Goal: Transaction & Acquisition: Purchase product/service

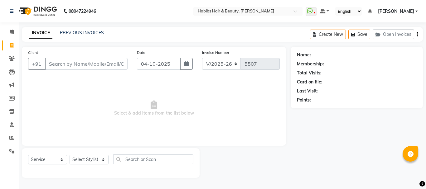
select select "3712"
select select "service"
click at [92, 62] on input "Client" at bounding box center [86, 64] width 83 height 12
type input "9699730197"
click at [108, 61] on span "Add Client" at bounding box center [111, 64] width 25 height 6
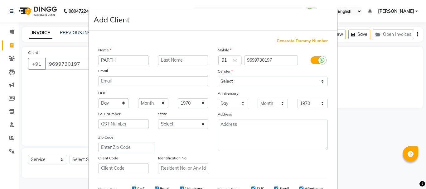
type input "PARTH"
click at [237, 80] on select "Select [DEMOGRAPHIC_DATA] [DEMOGRAPHIC_DATA] Other Prefer Not To Say" at bounding box center [273, 82] width 110 height 10
select select "[DEMOGRAPHIC_DATA]"
click at [218, 77] on select "Select [DEMOGRAPHIC_DATA] [DEMOGRAPHIC_DATA] Other Prefer Not To Say" at bounding box center [273, 82] width 110 height 10
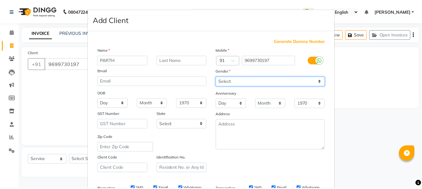
scroll to position [99, 0]
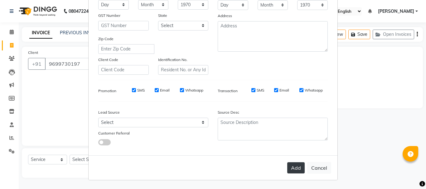
click at [298, 168] on button "Add" at bounding box center [295, 168] width 17 height 11
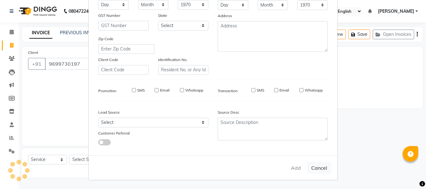
type input "96******97"
select select
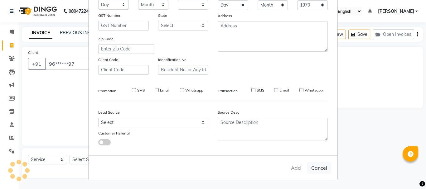
select select
checkbox input "false"
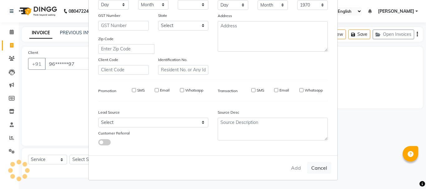
checkbox input "false"
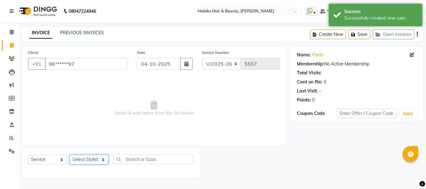
click at [93, 162] on select "Select Stylist Admin Akshay [PERSON_NAME] [PERSON_NAME] Pallavi [PERSON_NAME] […" at bounding box center [89, 160] width 39 height 10
select select "24540"
click at [70, 155] on select "Select Stylist Admin Akshay [PERSON_NAME] [PERSON_NAME] Pallavi [PERSON_NAME] […" at bounding box center [89, 160] width 39 height 10
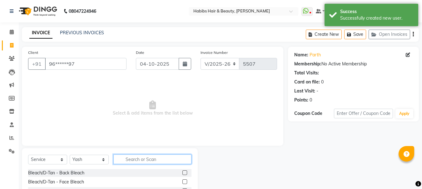
click at [125, 158] on input "text" at bounding box center [152, 160] width 78 height 10
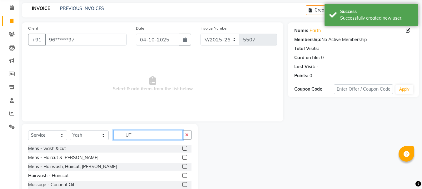
scroll to position [61, 0]
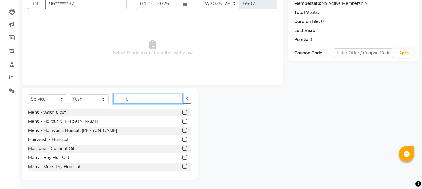
type input "UT"
click at [182, 167] on label at bounding box center [184, 166] width 5 height 5
click at [182, 167] on input "checkbox" at bounding box center [184, 167] width 4 height 4
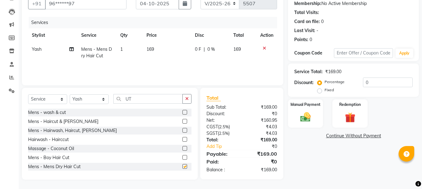
checkbox input "false"
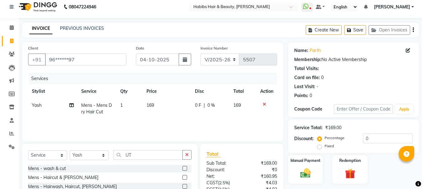
scroll to position [0, 0]
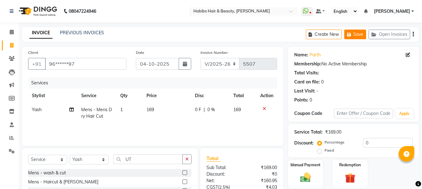
click at [356, 34] on button "Save" at bounding box center [355, 35] width 22 height 10
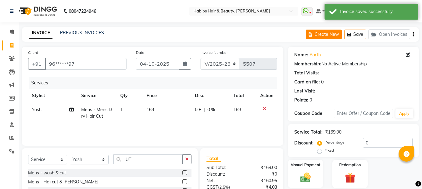
click at [332, 31] on button "Create New" at bounding box center [323, 35] width 36 height 10
select select "service"
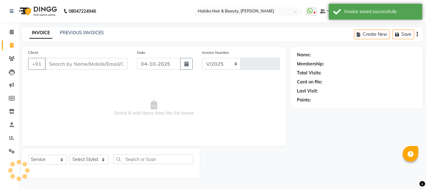
select select "3712"
type input "5507"
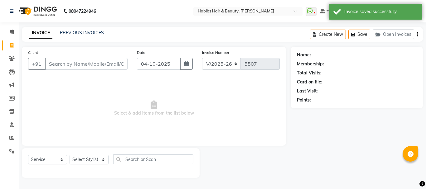
click at [102, 63] on input "Client" at bounding box center [86, 64] width 83 height 12
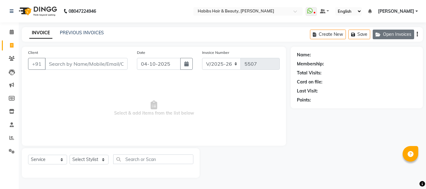
click at [386, 34] on button "Open Invoices" at bounding box center [393, 35] width 41 height 10
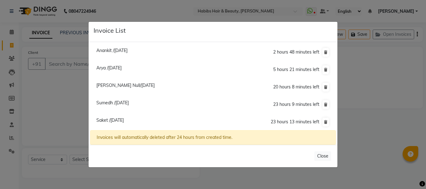
click at [129, 103] on span "Sumedh /[DATE]" at bounding box center [112, 103] width 32 height 6
type input "89******34"
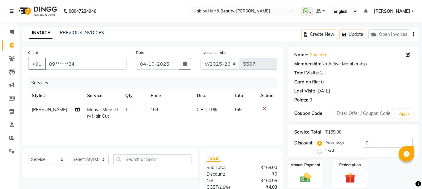
click at [153, 108] on span "169" at bounding box center [153, 110] width 7 height 6
click at [153, 108] on td "169" at bounding box center [170, 113] width 46 height 21
select select "17830"
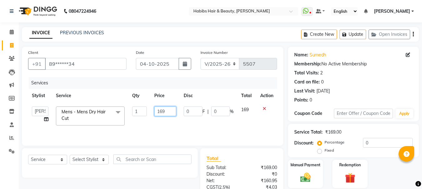
click at [160, 110] on input "169" at bounding box center [165, 112] width 22 height 10
type input "350"
click at [176, 105] on td "350" at bounding box center [164, 116] width 29 height 27
select select "17830"
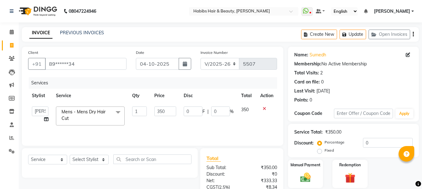
scroll to position [60, 0]
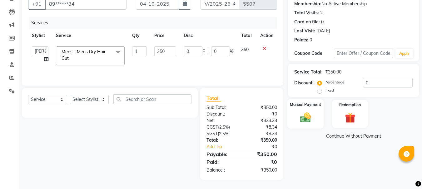
click at [301, 119] on img at bounding box center [304, 117] width 17 height 12
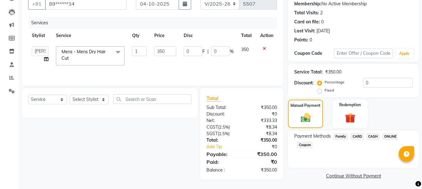
click at [385, 135] on span "ONLINE" at bounding box center [390, 136] width 16 height 7
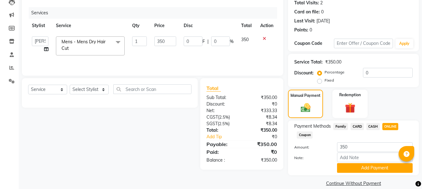
scroll to position [79, 0]
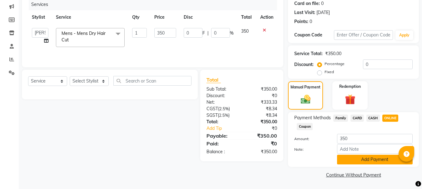
click at [367, 159] on button "Add Payment" at bounding box center [375, 160] width 76 height 10
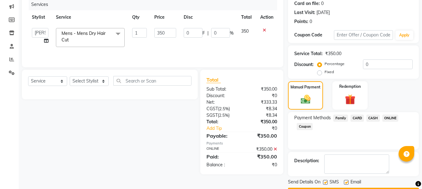
scroll to position [96, 0]
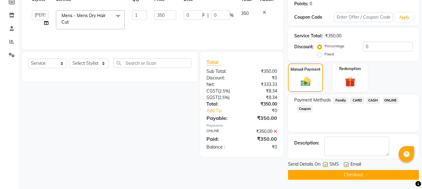
click at [355, 174] on button "Checkout" at bounding box center [353, 175] width 131 height 10
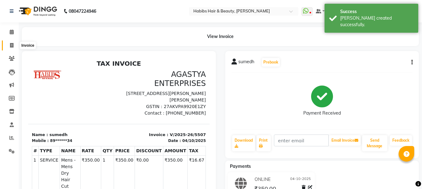
click at [11, 43] on icon at bounding box center [11, 45] width 3 height 5
select select "service"
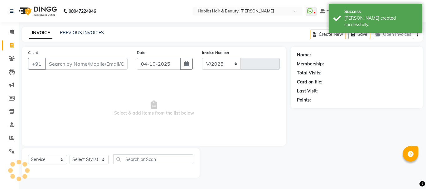
select select "3712"
type input "5508"
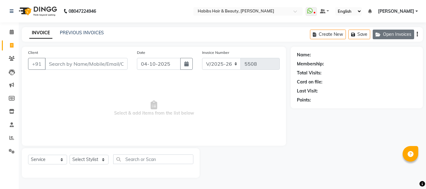
click at [388, 34] on button "Open Invoices" at bounding box center [393, 35] width 41 height 10
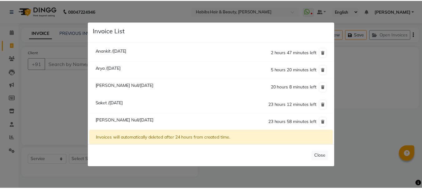
scroll to position [0, 0]
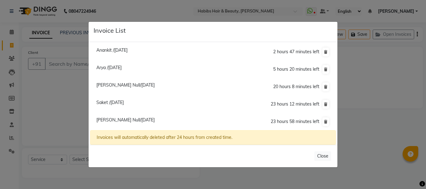
click at [61, 89] on ngb-modal-window "Invoice List Anankit /[DATE] 2 hours 47 minutes left [GEOGRAPHIC_DATA] /[DATE] …" at bounding box center [213, 94] width 426 height 189
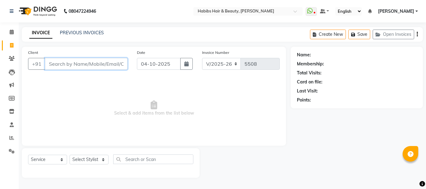
click at [71, 65] on input "Client" at bounding box center [86, 64] width 83 height 12
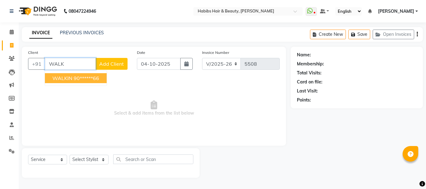
click at [75, 77] on ngb-highlight "90******66" at bounding box center [87, 78] width 26 height 6
type input "90******66"
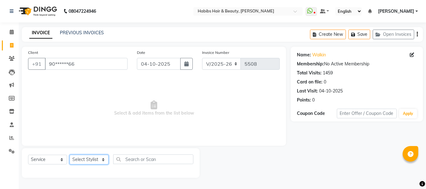
click at [90, 159] on select "Select Stylist Admin Akshay [PERSON_NAME] [PERSON_NAME] Pallavi [PERSON_NAME] […" at bounding box center [89, 160] width 39 height 10
select select "53779"
click at [70, 155] on select "Select Stylist Admin Akshay [PERSON_NAME] [PERSON_NAME] Pallavi [PERSON_NAME] […" at bounding box center [89, 160] width 39 height 10
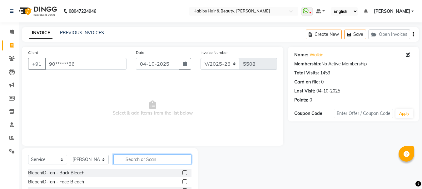
click at [144, 156] on input "text" at bounding box center [152, 160] width 78 height 10
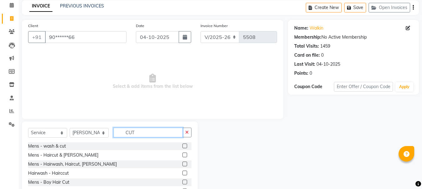
scroll to position [61, 0]
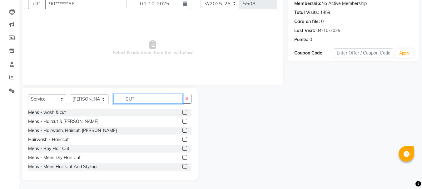
type input "CUT"
click at [182, 158] on label at bounding box center [184, 157] width 5 height 5
click at [182, 158] on input "checkbox" at bounding box center [184, 158] width 4 height 4
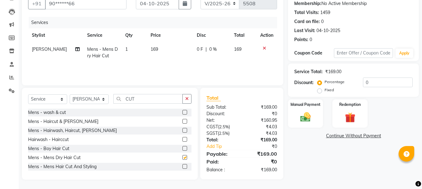
checkbox input "false"
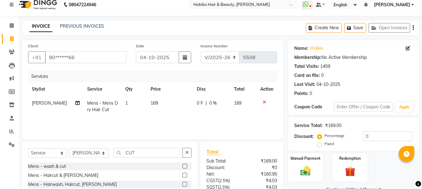
scroll to position [0, 0]
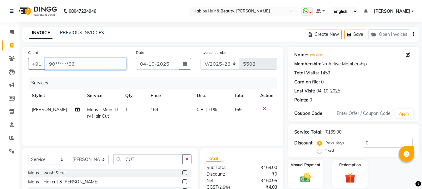
click at [61, 64] on input "90******66" at bounding box center [85, 64] width 81 height 12
click at [150, 112] on span "169" at bounding box center [153, 110] width 7 height 6
click at [147, 112] on td "1" at bounding box center [133, 113] width 25 height 21
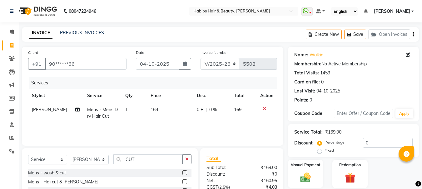
select select "53779"
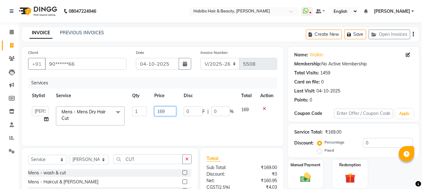
click at [156, 110] on input "169" at bounding box center [165, 112] width 22 height 10
type input "350"
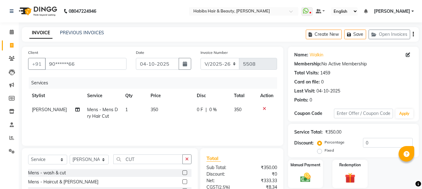
click at [168, 105] on td "350" at bounding box center [170, 113] width 46 height 21
select select "53779"
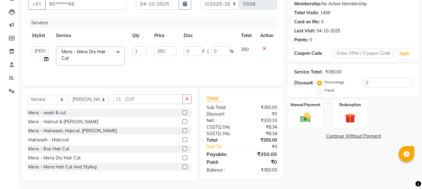
scroll to position [61, 0]
click at [306, 110] on div "Manual Payment" at bounding box center [305, 114] width 37 height 30
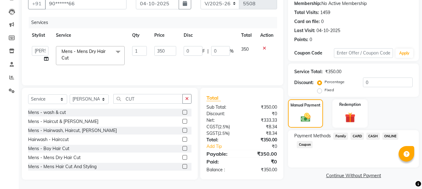
click at [183, 132] on div at bounding box center [186, 131] width 9 height 8
drag, startPoint x: 183, startPoint y: 132, endPoint x: 175, endPoint y: 116, distance: 17.0
click at [175, 116] on div "Mens - wash & cut Mens - Haircut & [PERSON_NAME] Mens - Hairwash, Haircut, [PER…" at bounding box center [109, 140] width 163 height 62
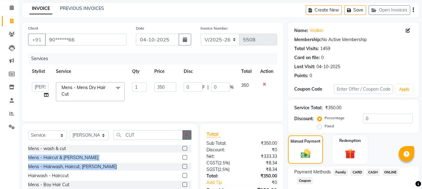
scroll to position [33, 0]
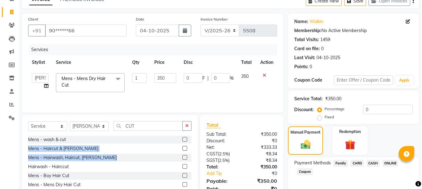
click at [182, 157] on label at bounding box center [184, 157] width 5 height 5
click at [182, 157] on input "checkbox" at bounding box center [184, 158] width 4 height 4
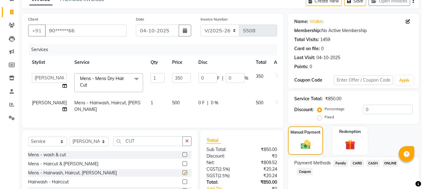
checkbox input "false"
click at [276, 77] on icon at bounding box center [277, 75] width 3 height 4
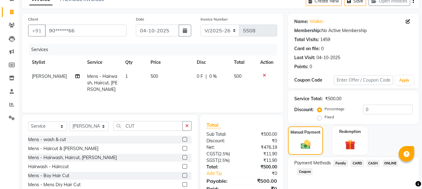
click at [155, 76] on td "500" at bounding box center [170, 83] width 46 height 27
select select "53779"
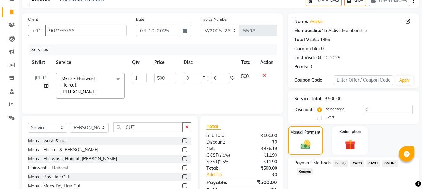
click at [159, 78] on input "500" at bounding box center [165, 78] width 22 height 10
type input "550"
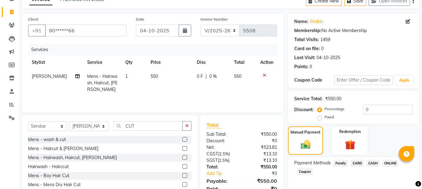
click at [173, 69] on th "Price" at bounding box center [170, 63] width 46 height 14
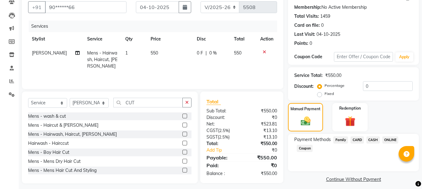
scroll to position [61, 0]
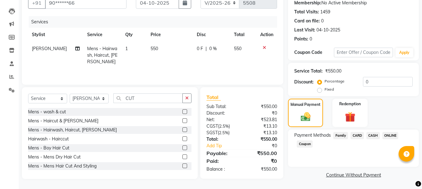
click at [387, 135] on span "ONLINE" at bounding box center [390, 135] width 16 height 7
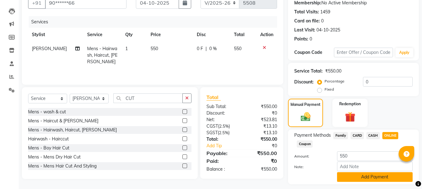
click at [363, 177] on button "Add Payment" at bounding box center [375, 178] width 76 height 10
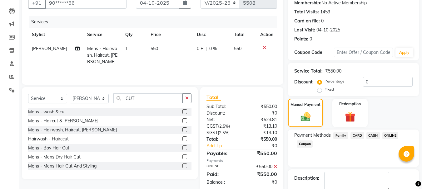
scroll to position [96, 0]
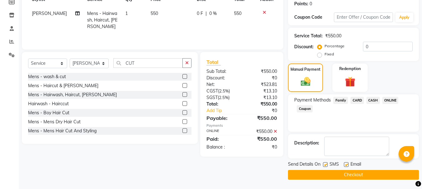
click at [356, 172] on button "Checkout" at bounding box center [353, 175] width 131 height 10
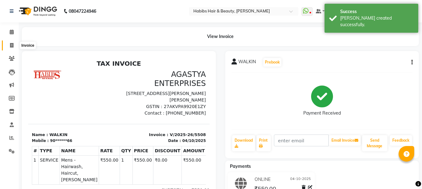
click at [10, 44] on icon at bounding box center [11, 45] width 3 height 5
select select "service"
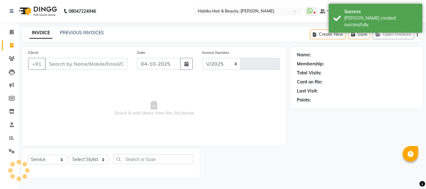
select select "3712"
type input "5509"
click at [81, 65] on input "Client" at bounding box center [86, 64] width 83 height 12
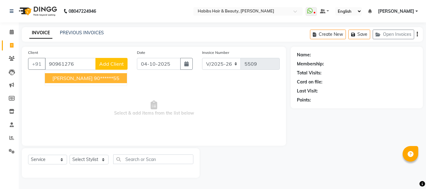
click at [94, 76] on ngb-highlight "90******55" at bounding box center [107, 78] width 26 height 6
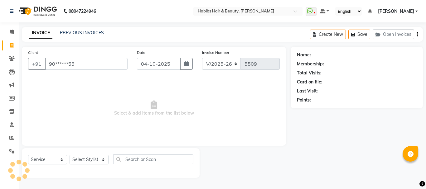
type input "90******55"
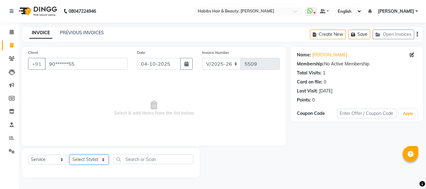
click at [87, 162] on select "Select Stylist Admin Akshay [PERSON_NAME] [PERSON_NAME] Pallavi [PERSON_NAME] […" at bounding box center [89, 160] width 39 height 10
select select "91170"
click at [70, 155] on select "Select Stylist Admin Akshay [PERSON_NAME] [PERSON_NAME] Pallavi [PERSON_NAME] […" at bounding box center [89, 160] width 39 height 10
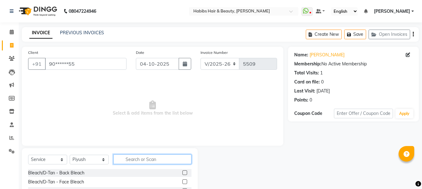
click at [137, 162] on input "text" at bounding box center [152, 160] width 78 height 10
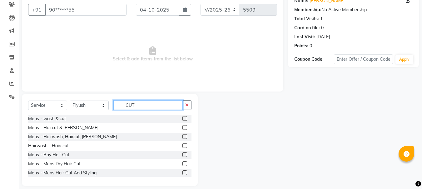
scroll to position [61, 0]
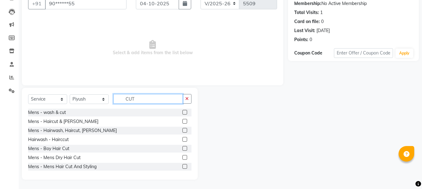
type input "CUT"
click at [182, 156] on label at bounding box center [184, 157] width 5 height 5
click at [182, 156] on input "checkbox" at bounding box center [184, 158] width 4 height 4
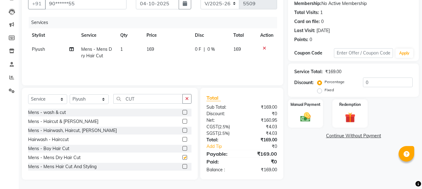
checkbox input "false"
click at [151, 50] on span "169" at bounding box center [149, 49] width 7 height 6
click at [151, 50] on td "169" at bounding box center [167, 52] width 48 height 21
select select "91170"
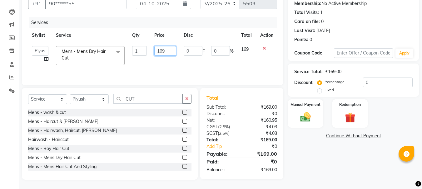
click at [156, 51] on input "169" at bounding box center [165, 51] width 22 height 10
type input "350"
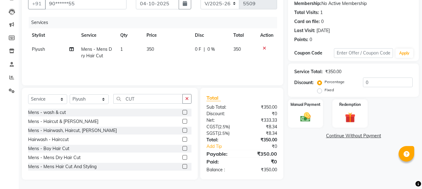
click at [180, 36] on tr "Stylist Service Qty Price Disc Total Action" at bounding box center [152, 35] width 249 height 14
click at [305, 122] on img at bounding box center [304, 117] width 17 height 12
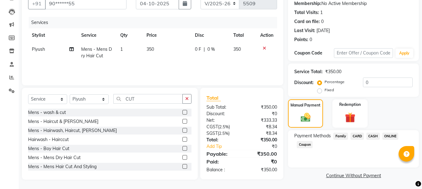
click at [370, 138] on span "CASH" at bounding box center [372, 136] width 13 height 7
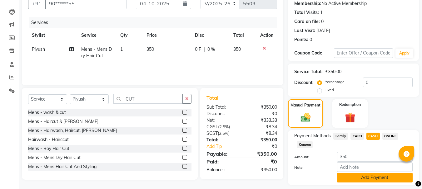
click at [365, 175] on button "Add Payment" at bounding box center [375, 178] width 76 height 10
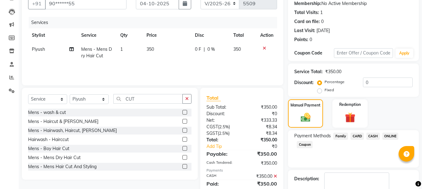
scroll to position [96, 0]
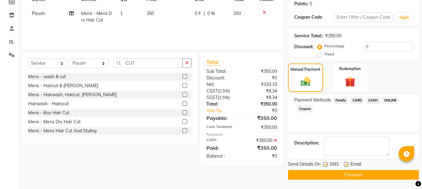
click at [356, 176] on button "Checkout" at bounding box center [353, 175] width 131 height 10
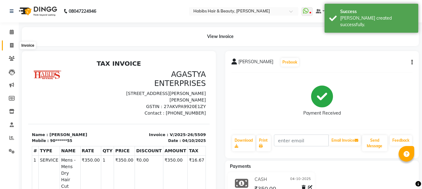
click at [11, 44] on icon at bounding box center [11, 45] width 3 height 5
select select "service"
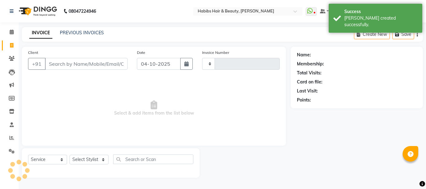
type input "5510"
select select "3712"
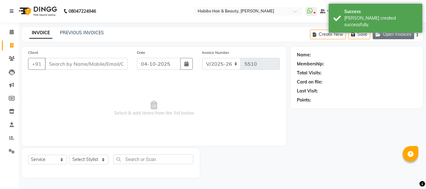
click at [391, 32] on button "Open Invoices" at bounding box center [393, 35] width 41 height 10
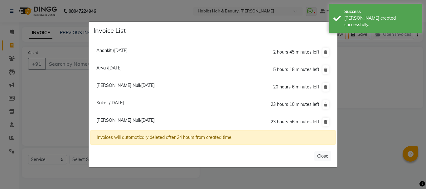
click at [124, 104] on span "Saket /[DATE]" at bounding box center [109, 103] width 27 height 6
type input "90******46"
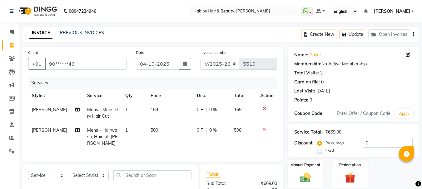
click at [152, 133] on span "500" at bounding box center [153, 131] width 7 height 6
click at [147, 133] on td "1" at bounding box center [133, 137] width 25 height 27
select select "53779"
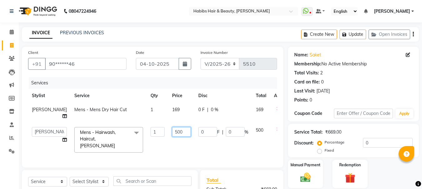
click at [172, 134] on input "500" at bounding box center [181, 132] width 19 height 10
type input "550"
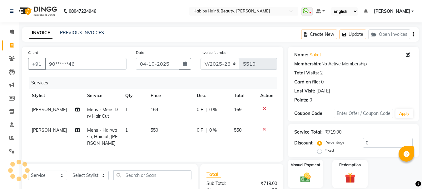
click at [193, 119] on td "0 F | 0 %" at bounding box center [211, 113] width 37 height 21
select select "53779"
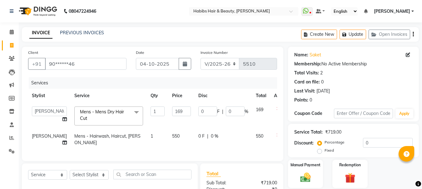
click at [276, 110] on icon at bounding box center [277, 109] width 3 height 4
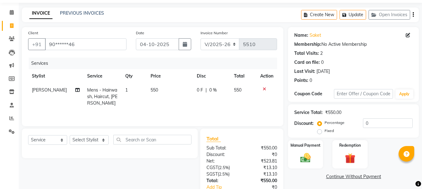
scroll to position [60, 0]
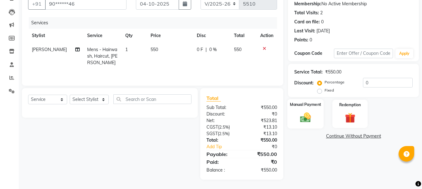
click at [310, 124] on div "Manual Payment" at bounding box center [305, 114] width 37 height 30
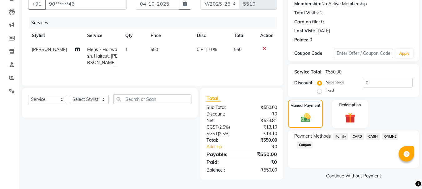
click at [384, 138] on span "ONLINE" at bounding box center [390, 136] width 16 height 7
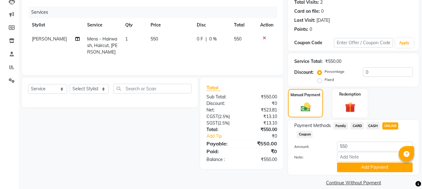
scroll to position [79, 0]
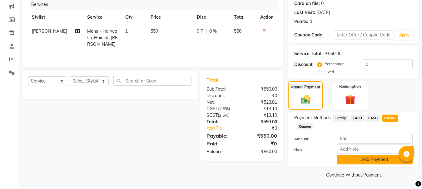
click at [363, 163] on button "Add Payment" at bounding box center [375, 160] width 76 height 10
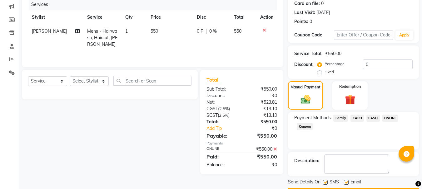
scroll to position [96, 0]
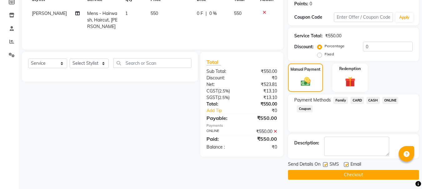
click at [353, 171] on button "Checkout" at bounding box center [353, 175] width 131 height 10
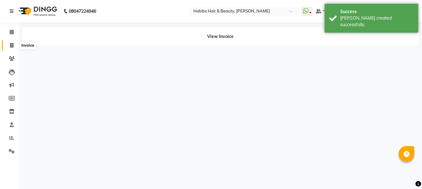
click at [11, 48] on span at bounding box center [11, 45] width 11 height 7
select select "service"
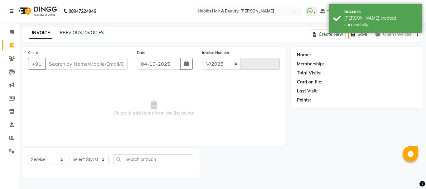
select select "3712"
type input "5511"
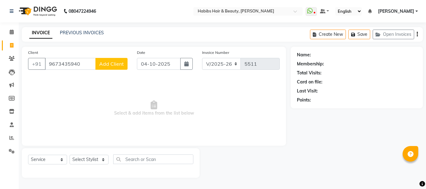
type input "9673435940"
click at [103, 63] on span "Add Client" at bounding box center [111, 64] width 25 height 6
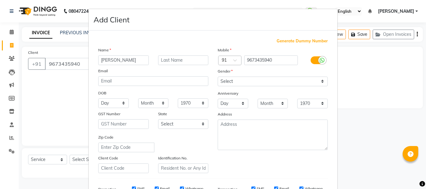
type input "[PERSON_NAME]"
click at [225, 81] on select "Select [DEMOGRAPHIC_DATA] [DEMOGRAPHIC_DATA] Other Prefer Not To Say" at bounding box center [273, 82] width 110 height 10
select select "[DEMOGRAPHIC_DATA]"
click at [218, 77] on select "Select [DEMOGRAPHIC_DATA] [DEMOGRAPHIC_DATA] Other Prefer Not To Say" at bounding box center [273, 82] width 110 height 10
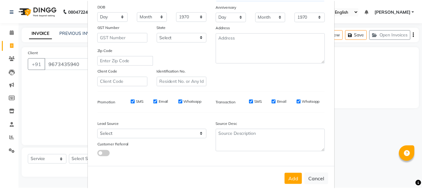
scroll to position [99, 0]
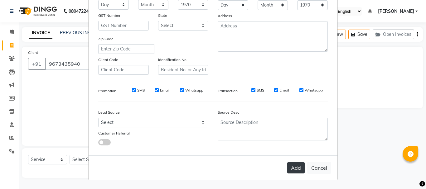
click at [297, 167] on button "Add" at bounding box center [295, 168] width 17 height 11
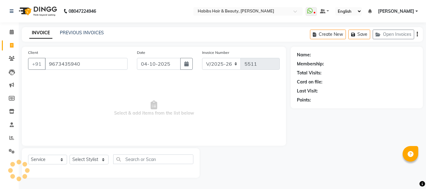
type input "96******40"
select select
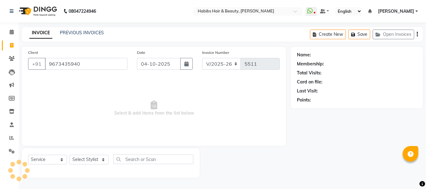
select select
checkbox input "false"
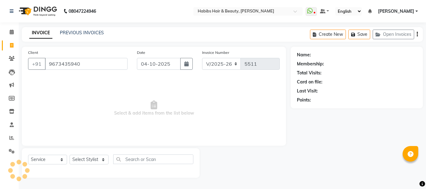
checkbox input "false"
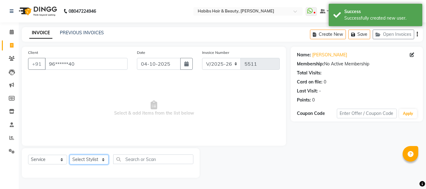
click at [93, 157] on select "Select Stylist Admin Akshay [PERSON_NAME] [PERSON_NAME] Pallavi [PERSON_NAME] […" at bounding box center [89, 160] width 39 height 10
select select "17833"
click at [70, 155] on select "Select Stylist Admin Akshay [PERSON_NAME] [PERSON_NAME] Pallavi [PERSON_NAME] […" at bounding box center [89, 160] width 39 height 10
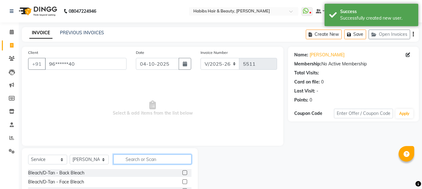
click at [130, 159] on input "text" at bounding box center [152, 160] width 78 height 10
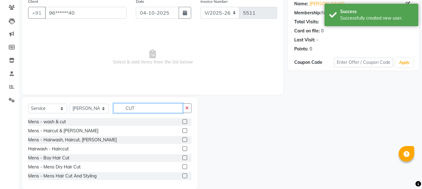
scroll to position [61, 0]
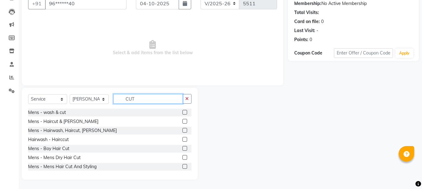
type input "CUT"
click at [182, 158] on label at bounding box center [184, 157] width 5 height 5
click at [182, 158] on input "checkbox" at bounding box center [184, 158] width 4 height 4
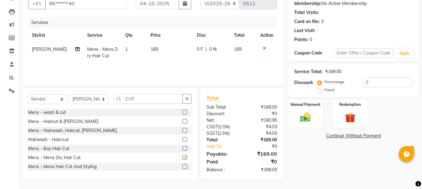
checkbox input "false"
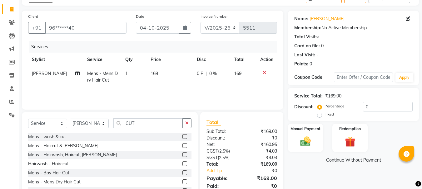
scroll to position [0, 0]
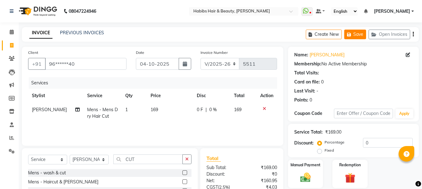
click at [350, 37] on icon "button" at bounding box center [350, 34] width 6 height 4
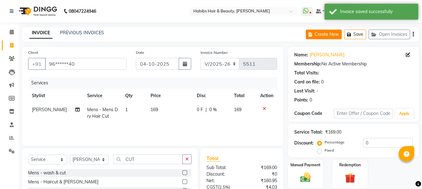
click at [326, 32] on button "Create New" at bounding box center [323, 35] width 36 height 10
select select "service"
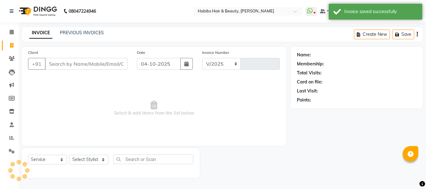
select select "3712"
type input "5511"
click at [104, 64] on input "Client" at bounding box center [86, 64] width 83 height 12
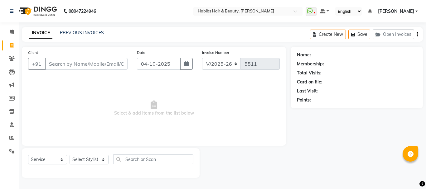
click at [104, 64] on input "Client" at bounding box center [86, 64] width 83 height 12
click at [390, 34] on button "Open Invoices" at bounding box center [393, 35] width 41 height 10
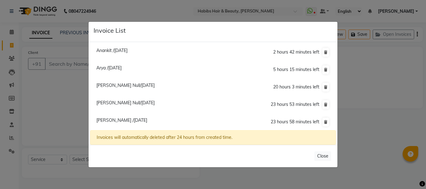
click at [122, 67] on span "Arya /[DATE]" at bounding box center [108, 68] width 25 height 6
type input "93******76"
type input "03-10-2025"
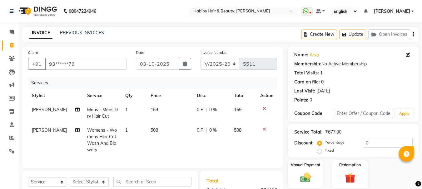
click at [264, 108] on icon at bounding box center [263, 109] width 3 height 4
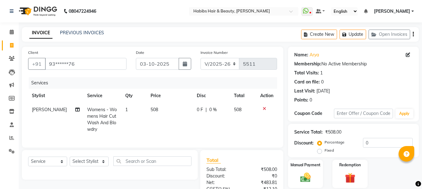
click at [150, 109] on span "508" at bounding box center [153, 110] width 7 height 6
select select "17833"
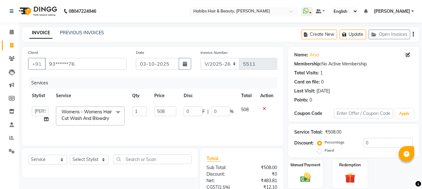
click at [149, 109] on td "1" at bounding box center [139, 116] width 22 height 27
click at [163, 111] on input "508" at bounding box center [165, 112] width 22 height 10
type input "700"
click at [182, 96] on tr "Stylist Service Qty Price Disc Total Action" at bounding box center [152, 96] width 249 height 14
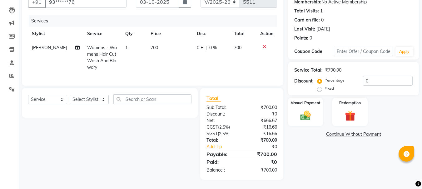
scroll to position [67, 0]
click at [312, 110] on img at bounding box center [304, 116] width 17 height 12
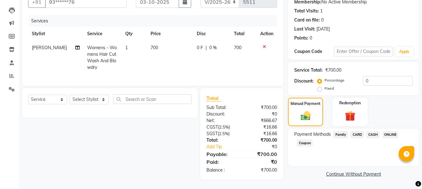
click at [371, 131] on span "CASH" at bounding box center [372, 134] width 13 height 7
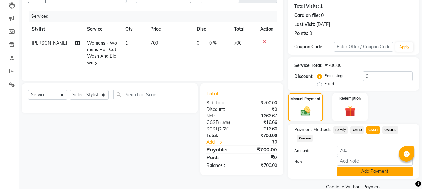
click at [361, 173] on button "Add Payment" at bounding box center [375, 172] width 76 height 10
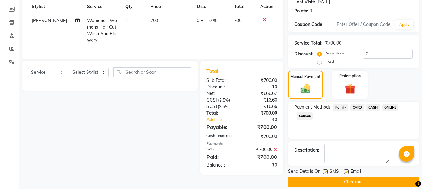
scroll to position [96, 0]
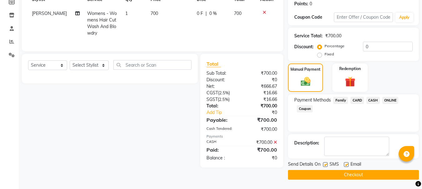
click at [353, 176] on button "Checkout" at bounding box center [353, 175] width 131 height 10
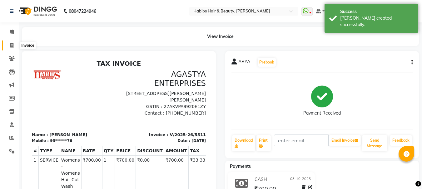
click at [10, 44] on icon at bounding box center [11, 45] width 3 height 5
select select "service"
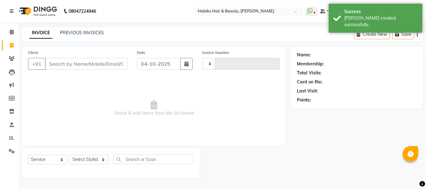
type input "5512"
select select "3712"
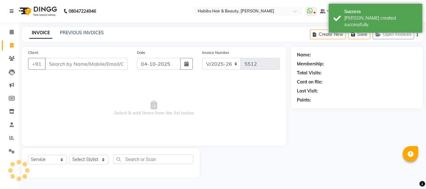
click at [81, 66] on input "Client" at bounding box center [86, 64] width 83 height 12
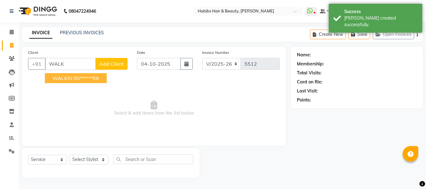
click at [80, 75] on button "WALKIN 90******66" at bounding box center [76, 78] width 62 height 10
type input "90******66"
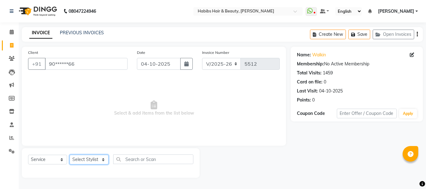
click at [88, 161] on select "Select Stylist Admin Akshay [PERSON_NAME] [PERSON_NAME] Pallavi [PERSON_NAME] […" at bounding box center [89, 160] width 39 height 10
select select "53779"
click at [70, 155] on select "Select Stylist Admin Akshay [PERSON_NAME] [PERSON_NAME] Pallavi [PERSON_NAME] […" at bounding box center [89, 160] width 39 height 10
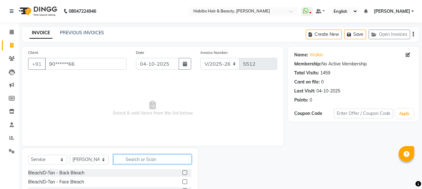
click at [139, 160] on input "text" at bounding box center [152, 160] width 78 height 10
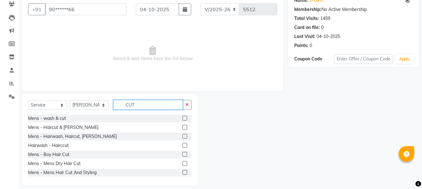
scroll to position [61, 0]
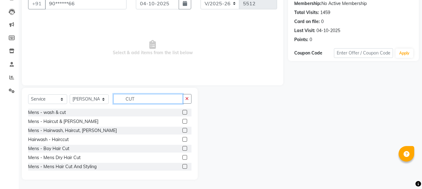
type input "CUT"
click at [177, 157] on div "Mens - Mens Dry Hair Cut" at bounding box center [109, 158] width 163 height 8
click at [182, 158] on label at bounding box center [184, 157] width 5 height 5
click at [182, 158] on input "checkbox" at bounding box center [184, 158] width 4 height 4
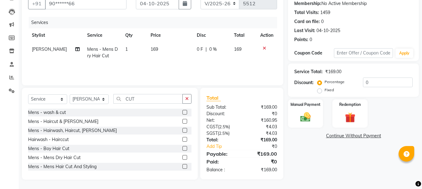
click at [182, 156] on label at bounding box center [184, 157] width 5 height 5
click at [182, 156] on input "checkbox" at bounding box center [184, 158] width 4 height 4
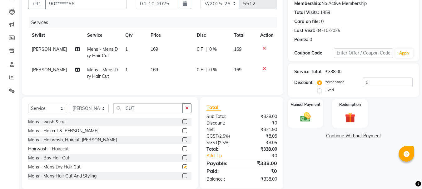
checkbox input "false"
click at [152, 50] on span "169" at bounding box center [153, 49] width 7 height 6
click at [147, 50] on td "1" at bounding box center [133, 52] width 25 height 21
select select "53779"
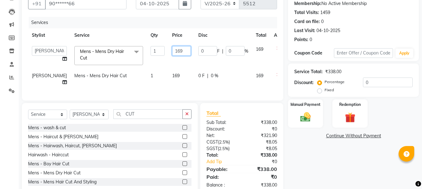
click at [172, 51] on input "169" at bounding box center [181, 51] width 19 height 10
type input "350"
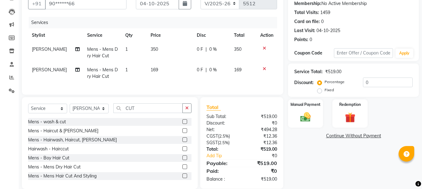
click at [160, 75] on td "169" at bounding box center [170, 73] width 46 height 21
select select "53779"
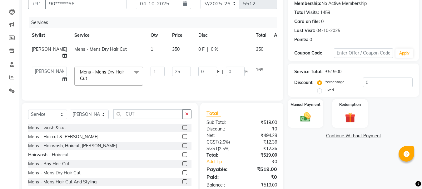
type input "250"
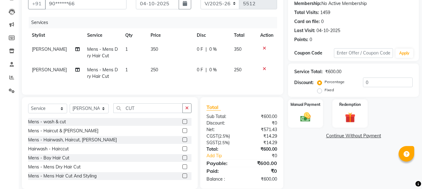
click at [154, 56] on td "350" at bounding box center [170, 52] width 46 height 21
select select "53779"
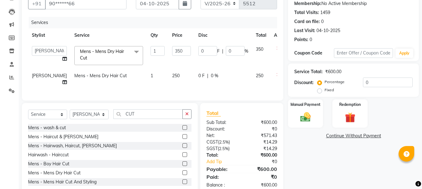
click at [42, 73] on span "[PERSON_NAME]" at bounding box center [49, 76] width 35 height 6
select select "53779"
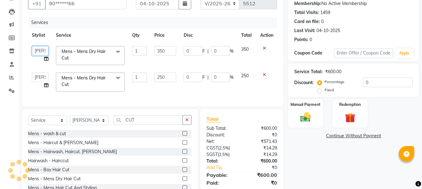
click at [44, 52] on select "[PERSON_NAME] [PERSON_NAME] [PERSON_NAME] Pallavi [PERSON_NAME] [PERSON_NAME][D…" at bounding box center [40, 51] width 17 height 10
select select "17830"
click at [305, 114] on img at bounding box center [304, 117] width 17 height 12
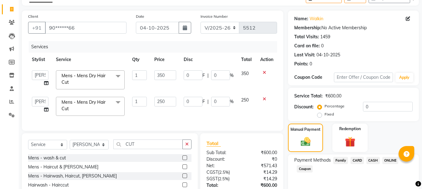
scroll to position [86, 0]
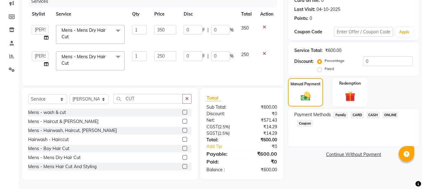
click at [375, 112] on span "CASH" at bounding box center [372, 115] width 13 height 7
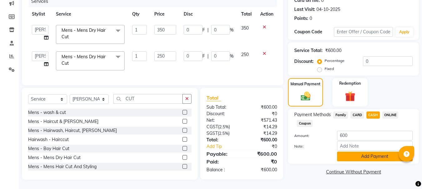
click at [364, 154] on button "Add Payment" at bounding box center [375, 157] width 76 height 10
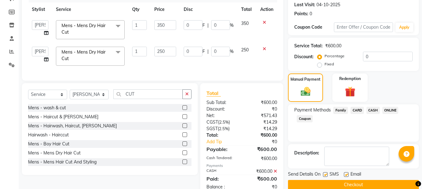
scroll to position [108, 0]
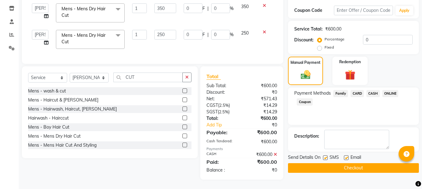
click at [358, 163] on button "Checkout" at bounding box center [353, 168] width 131 height 10
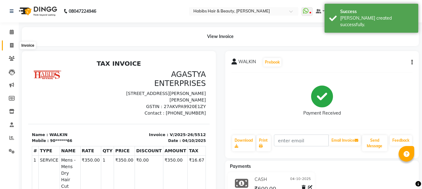
click at [14, 43] on span at bounding box center [11, 45] width 11 height 7
select select "service"
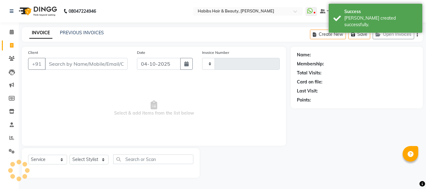
type input "5513"
select select "3712"
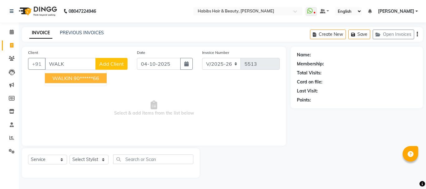
click at [95, 76] on ngb-highlight "90******66" at bounding box center [87, 78] width 26 height 6
type input "90******66"
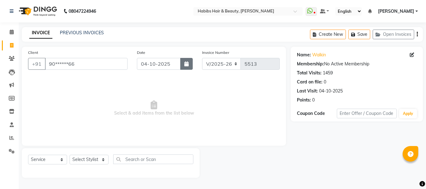
click at [188, 65] on icon "button" at bounding box center [186, 63] width 4 height 5
select select "10"
select select "2025"
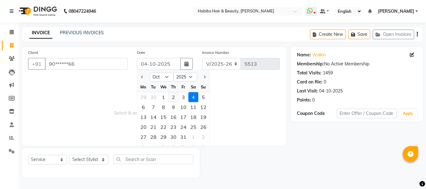
click at [172, 100] on div "2" at bounding box center [173, 97] width 10 height 10
type input "02-10-2025"
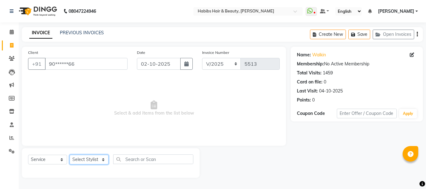
click at [95, 160] on select "Select Stylist Admin Akshay [PERSON_NAME] [PERSON_NAME] Pallavi [PERSON_NAME] […" at bounding box center [89, 160] width 39 height 10
select select "91170"
click at [70, 155] on select "Select Stylist Admin Akshay [PERSON_NAME] [PERSON_NAME] Pallavi [PERSON_NAME] […" at bounding box center [89, 160] width 39 height 10
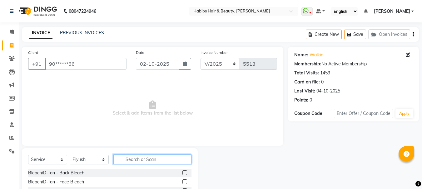
click at [137, 163] on input "text" at bounding box center [152, 160] width 78 height 10
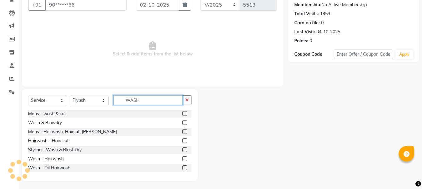
scroll to position [61, 0]
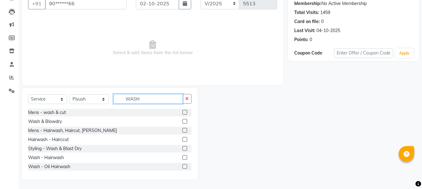
type input "WASH"
click at [182, 123] on label at bounding box center [184, 121] width 5 height 5
click at [182, 123] on input "checkbox" at bounding box center [184, 122] width 4 height 4
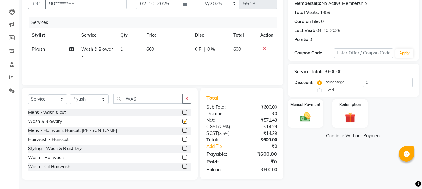
checkbox input "false"
click at [150, 50] on span "600" at bounding box center [149, 49] width 7 height 6
click at [143, 50] on td "1" at bounding box center [129, 52] width 26 height 21
select select "91170"
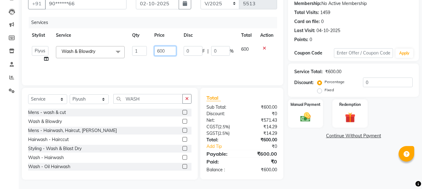
click at [158, 51] on input "600" at bounding box center [165, 51] width 22 height 10
type input "700"
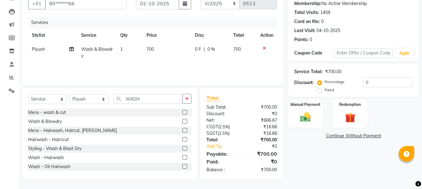
click at [186, 35] on tr "Stylist Service Qty Price Disc Total Action" at bounding box center [152, 35] width 249 height 14
click at [308, 119] on img at bounding box center [304, 117] width 17 height 12
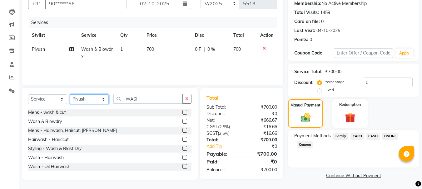
click at [93, 99] on select "Select Stylist Admin Akshay [PERSON_NAME] [PERSON_NAME] Pallavi [PERSON_NAME] […" at bounding box center [89, 100] width 39 height 10
select select "24540"
click at [70, 95] on select "Select Stylist Admin Akshay [PERSON_NAME] [PERSON_NAME] Pallavi [PERSON_NAME] […" at bounding box center [89, 100] width 39 height 10
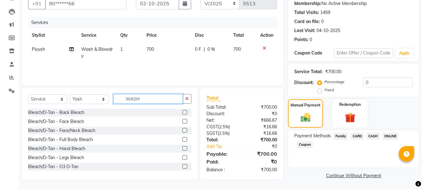
click at [128, 102] on input "WASH" at bounding box center [147, 99] width 69 height 10
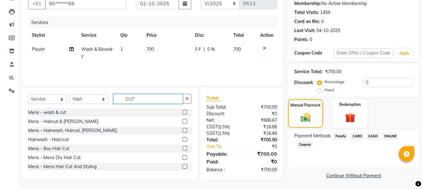
scroll to position [61, 0]
type input "CUT"
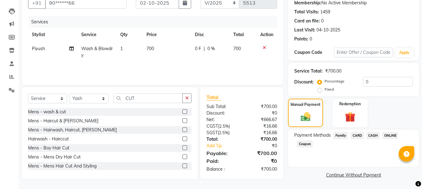
drag, startPoint x: 177, startPoint y: 130, endPoint x: 180, endPoint y: 130, distance: 3.2
click at [180, 130] on div "Mens - Hairwash, Haircut, [PERSON_NAME]" at bounding box center [109, 130] width 163 height 8
click at [182, 130] on label at bounding box center [184, 130] width 5 height 5
click at [182, 130] on input "checkbox" at bounding box center [184, 130] width 4 height 4
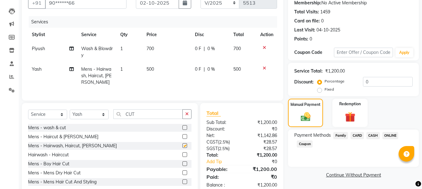
checkbox input "false"
click at [156, 71] on td "500" at bounding box center [167, 75] width 48 height 27
select select "24540"
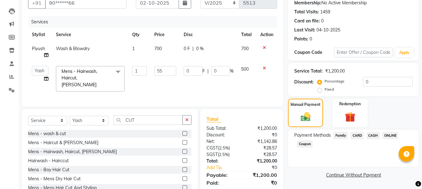
type input "550"
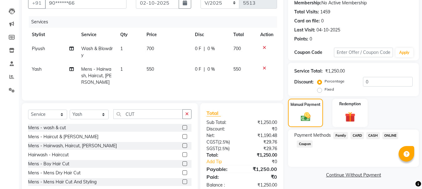
click at [188, 46] on tr "Piyush Wash & Blowdry 1 700 0 F | 0 % 700" at bounding box center [152, 52] width 249 height 21
click at [371, 136] on span "CASH" at bounding box center [372, 135] width 13 height 7
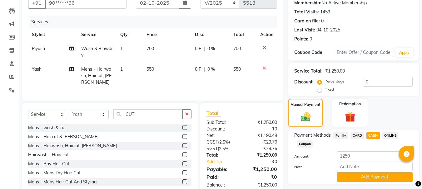
click at [383, 134] on span "ONLINE" at bounding box center [390, 135] width 16 height 7
click at [345, 155] on input "1250" at bounding box center [375, 157] width 76 height 10
type input "700"
click at [364, 178] on button "Add Payment" at bounding box center [375, 178] width 76 height 10
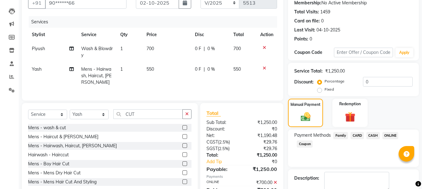
click at [359, 135] on span "CARD" at bounding box center [356, 135] width 13 height 7
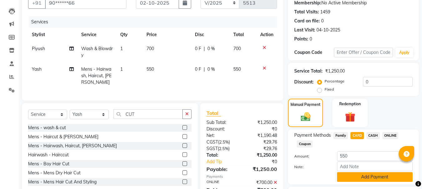
click at [357, 178] on button "Add Payment" at bounding box center [375, 178] width 76 height 10
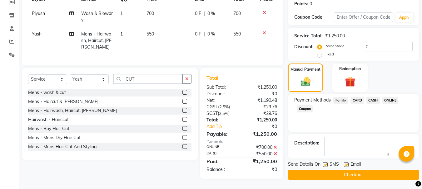
scroll to position [100, 0]
click at [357, 170] on button "Checkout" at bounding box center [353, 175] width 131 height 10
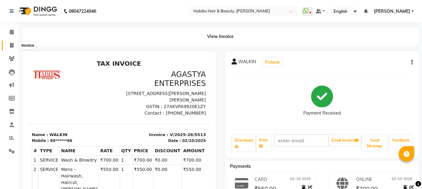
click at [12, 45] on icon at bounding box center [11, 45] width 3 height 5
select select "service"
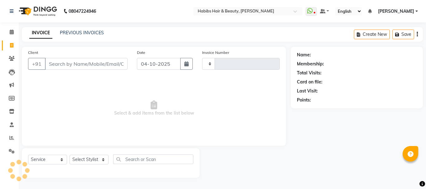
type input "5514"
select select "3712"
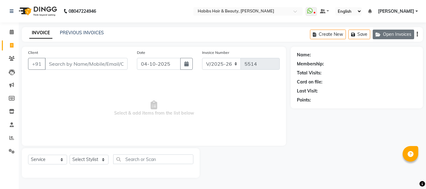
click at [405, 35] on button "Open Invoices" at bounding box center [393, 35] width 41 height 10
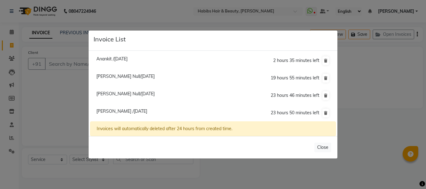
click at [137, 110] on span "[PERSON_NAME] /[DATE]" at bounding box center [121, 112] width 51 height 6
type input "96******40"
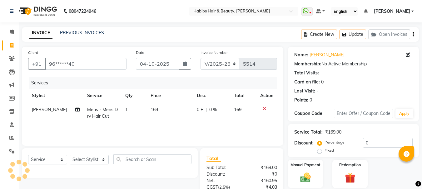
click at [150, 109] on span "169" at bounding box center [153, 110] width 7 height 6
select select "17833"
click at [157, 109] on td "169" at bounding box center [170, 113] width 46 height 21
select select "17833"
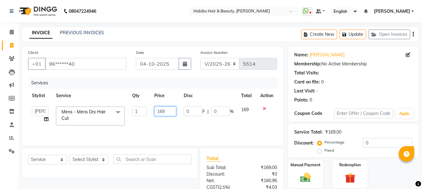
click at [157, 109] on input "169" at bounding box center [165, 112] width 22 height 10
type input "350"
click at [182, 93] on tr "Stylist Service Qty Price Disc Total Action" at bounding box center [152, 96] width 249 height 14
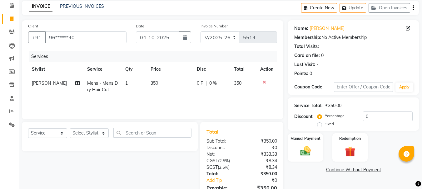
scroll to position [60, 0]
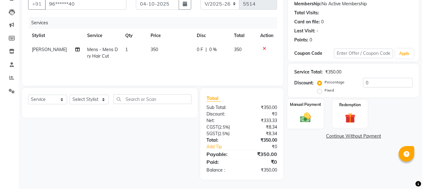
click at [314, 116] on img at bounding box center [304, 117] width 17 height 12
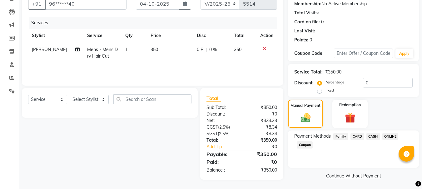
click at [372, 135] on span "CASH" at bounding box center [372, 136] width 13 height 7
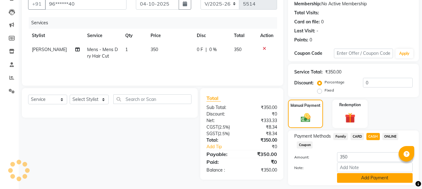
click at [365, 180] on button "Add Payment" at bounding box center [375, 178] width 76 height 10
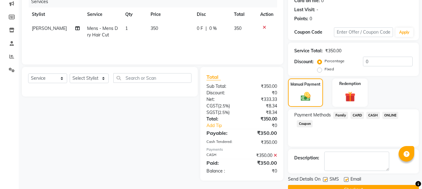
scroll to position [96, 0]
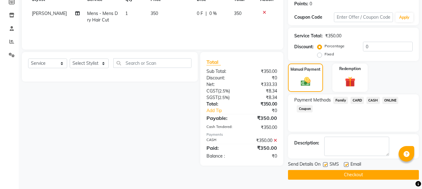
click at [355, 171] on button "Checkout" at bounding box center [353, 175] width 131 height 10
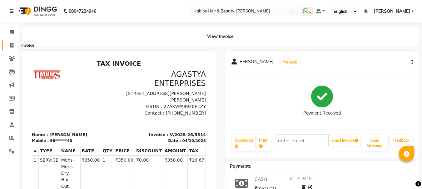
click at [15, 43] on span at bounding box center [11, 45] width 11 height 7
select select "service"
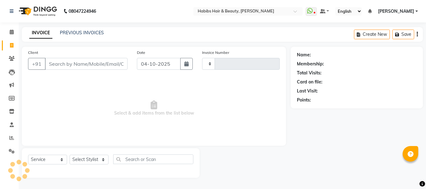
type input "5515"
select select "3712"
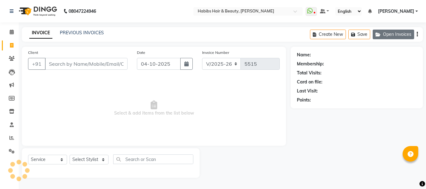
click at [399, 37] on button "Open Invoices" at bounding box center [393, 35] width 41 height 10
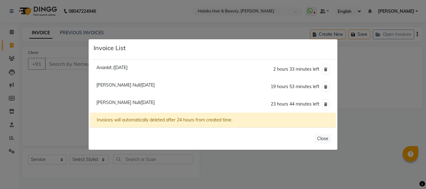
click at [123, 105] on span "[PERSON_NAME] Null/[DATE]" at bounding box center [125, 103] width 58 height 6
type input "96******97"
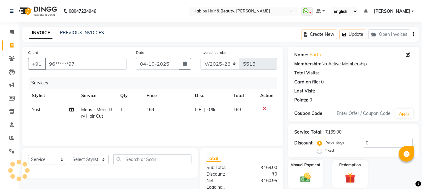
click at [149, 112] on span "169" at bounding box center [149, 110] width 7 height 6
click at [143, 112] on td "1" at bounding box center [129, 113] width 26 height 21
select select "24540"
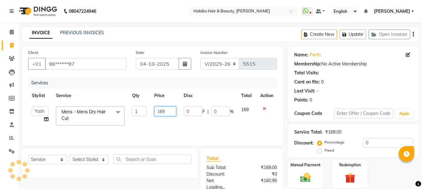
click at [160, 111] on input "169" at bounding box center [165, 112] width 22 height 10
type input "350"
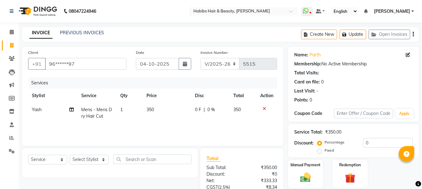
click at [173, 99] on th "Price" at bounding box center [167, 96] width 48 height 14
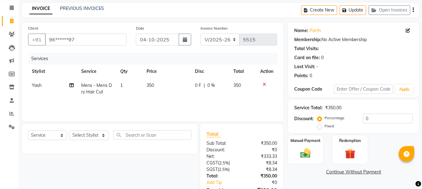
scroll to position [60, 0]
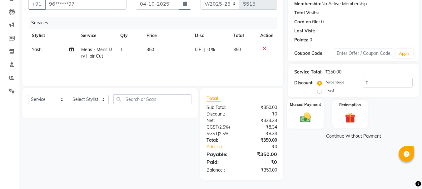
click at [314, 113] on div "Manual Payment" at bounding box center [305, 114] width 37 height 30
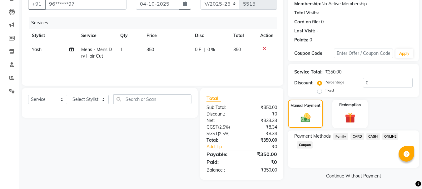
click at [369, 139] on span "CASH" at bounding box center [372, 136] width 13 height 7
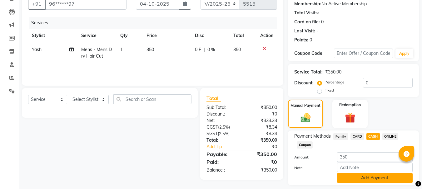
click at [362, 180] on button "Add Payment" at bounding box center [375, 178] width 76 height 10
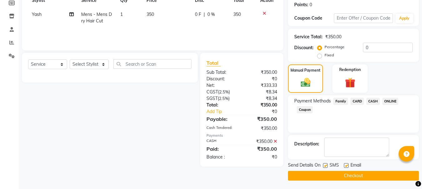
scroll to position [96, 0]
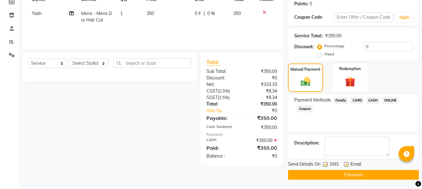
click at [352, 172] on button "Checkout" at bounding box center [353, 175] width 131 height 10
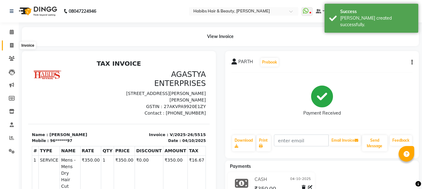
click at [11, 45] on icon at bounding box center [11, 45] width 3 height 5
select select "service"
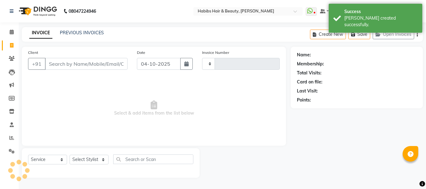
type input "5516"
select select "3712"
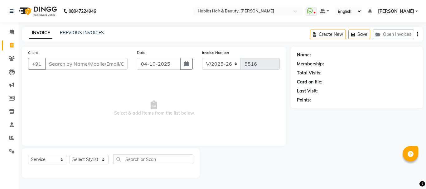
click at [96, 63] on input "Client" at bounding box center [86, 64] width 83 height 12
click at [93, 64] on input "Client" at bounding box center [86, 64] width 83 height 12
type input "8668502793"
click at [116, 61] on span "Add Client" at bounding box center [111, 64] width 25 height 6
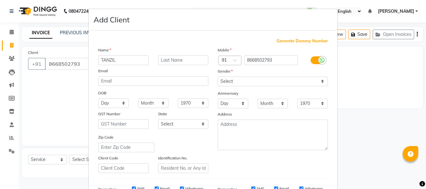
type input "TANZIL"
click at [224, 80] on select "Select [DEMOGRAPHIC_DATA] [DEMOGRAPHIC_DATA] Other Prefer Not To Say" at bounding box center [273, 82] width 110 height 10
select select "[DEMOGRAPHIC_DATA]"
click at [218, 77] on select "Select [DEMOGRAPHIC_DATA] [DEMOGRAPHIC_DATA] Other Prefer Not To Say" at bounding box center [273, 82] width 110 height 10
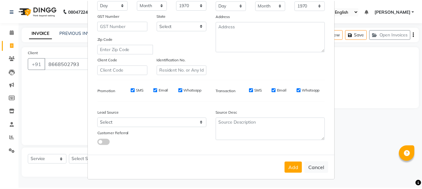
scroll to position [99, 0]
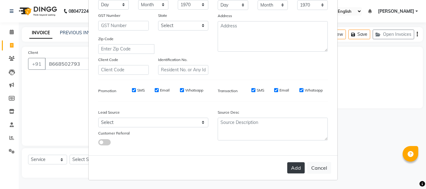
click at [293, 165] on button "Add" at bounding box center [295, 168] width 17 height 11
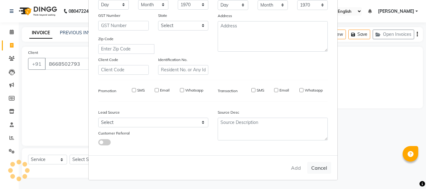
type input "86******93"
select select
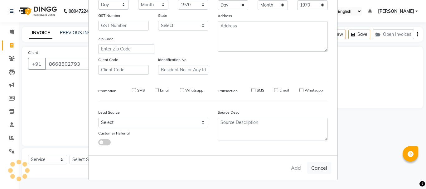
select select
checkbox input "false"
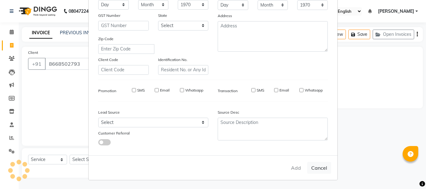
checkbox input "false"
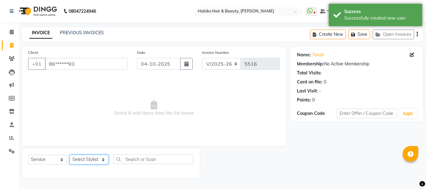
click at [74, 159] on select "Select Stylist Admin Akshay [PERSON_NAME] [PERSON_NAME] Pallavi [PERSON_NAME] […" at bounding box center [89, 160] width 39 height 10
select select "53779"
click at [70, 155] on select "Select Stylist Admin Akshay [PERSON_NAME] [PERSON_NAME] Pallavi [PERSON_NAME] […" at bounding box center [89, 160] width 39 height 10
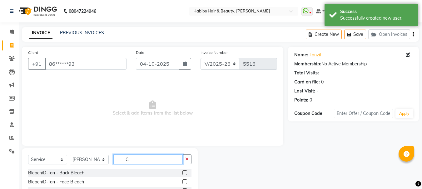
click at [150, 158] on input "C" at bounding box center [147, 160] width 69 height 10
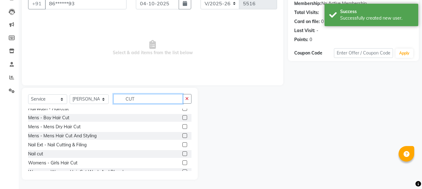
scroll to position [55, 0]
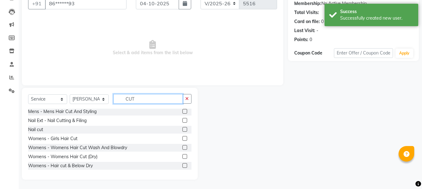
type input "CUT"
click at [182, 158] on label at bounding box center [184, 156] width 5 height 5
click at [182, 158] on input "checkbox" at bounding box center [184, 157] width 4 height 4
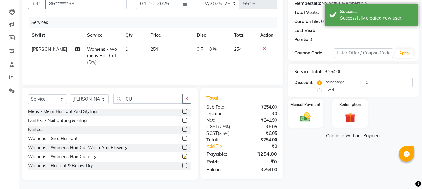
checkbox input "false"
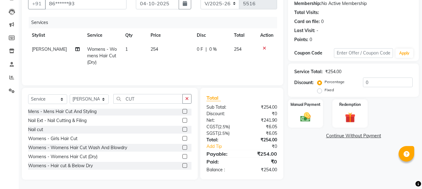
click at [182, 148] on label at bounding box center [184, 147] width 5 height 5
click at [182, 148] on input "checkbox" at bounding box center [184, 148] width 4 height 4
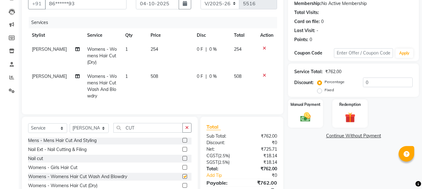
checkbox input "false"
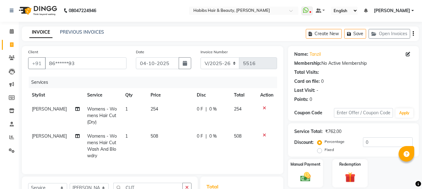
scroll to position [0, 0]
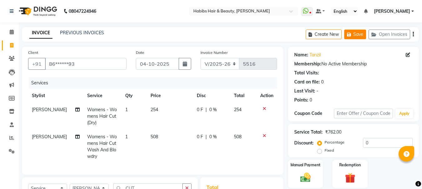
click at [354, 32] on button "Save" at bounding box center [355, 35] width 22 height 10
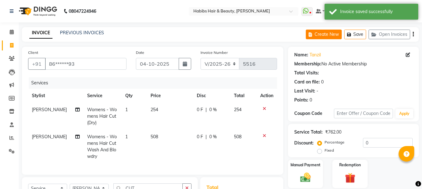
click at [319, 37] on button "Create New" at bounding box center [323, 35] width 36 height 10
select select "service"
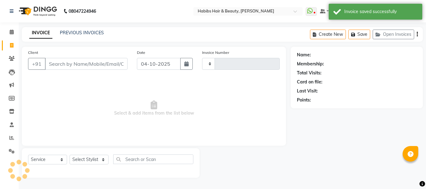
type input "5516"
select select "3712"
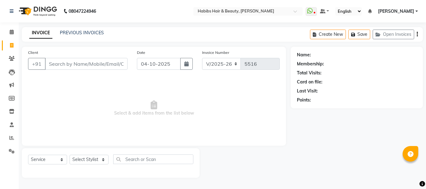
click at [96, 65] on input "Client" at bounding box center [86, 64] width 83 height 12
click at [83, 63] on input "Client" at bounding box center [86, 64] width 83 height 12
click at [77, 62] on input "Client" at bounding box center [86, 64] width 83 height 12
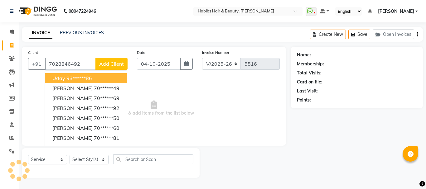
type input "7028846492"
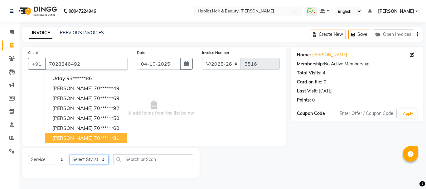
click at [92, 159] on select "Select Stylist Admin Akshay [PERSON_NAME] [PERSON_NAME] Pallavi [PERSON_NAME] […" at bounding box center [89, 160] width 39 height 10
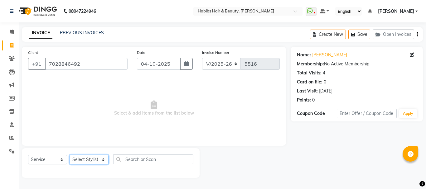
select select "17830"
click at [70, 155] on select "Select Stylist Admin Akshay [PERSON_NAME] [PERSON_NAME] Pallavi [PERSON_NAME] […" at bounding box center [89, 160] width 39 height 10
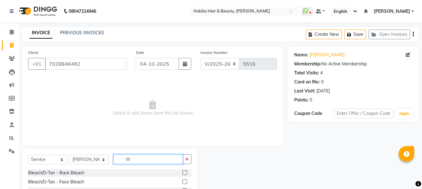
click at [128, 162] on input "W" at bounding box center [147, 160] width 69 height 10
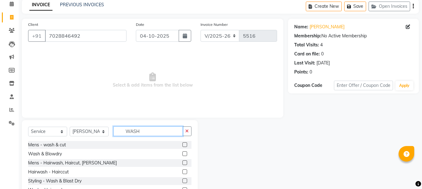
scroll to position [61, 0]
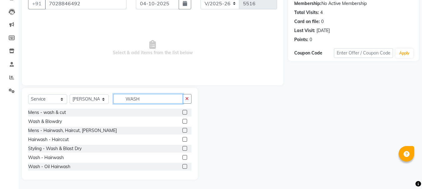
type input "WASH"
click at [182, 148] on label at bounding box center [184, 148] width 5 height 5
click at [182, 148] on input "checkbox" at bounding box center [184, 149] width 4 height 4
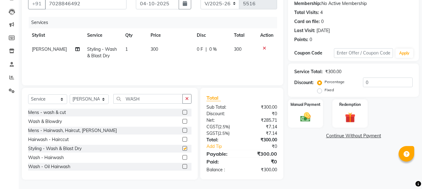
checkbox input "false"
click at [304, 118] on img at bounding box center [304, 117] width 17 height 12
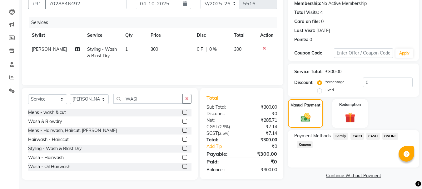
click at [388, 135] on span "ONLINE" at bounding box center [390, 136] width 16 height 7
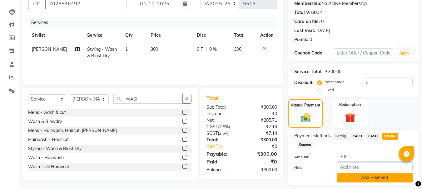
click at [369, 182] on button "Add Payment" at bounding box center [375, 178] width 76 height 10
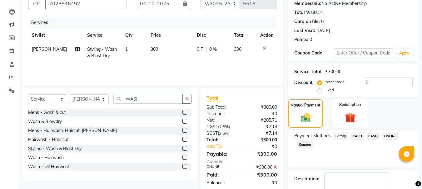
scroll to position [96, 0]
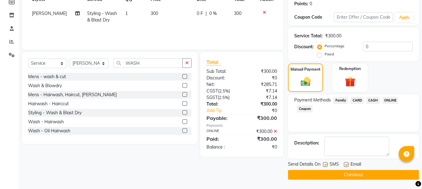
click at [361, 170] on button "Checkout" at bounding box center [353, 175] width 131 height 10
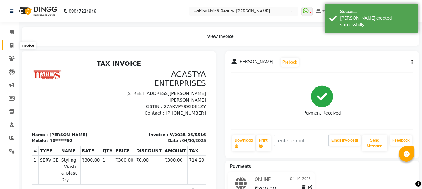
click at [13, 46] on icon at bounding box center [11, 45] width 3 height 5
select select "service"
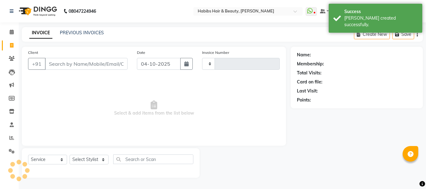
type input "5517"
select select "3712"
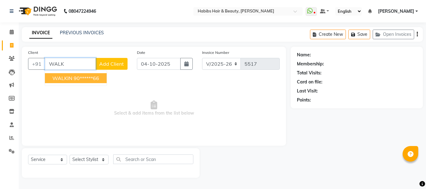
click at [79, 81] on button "WALKIN 90******66" at bounding box center [76, 78] width 62 height 10
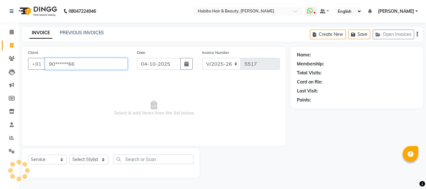
type input "90******66"
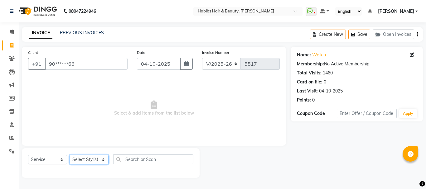
click at [91, 161] on select "Select Stylist Admin Akshay [PERSON_NAME] [PERSON_NAME] Pallavi [PERSON_NAME] […" at bounding box center [89, 160] width 39 height 10
select select "23452"
click at [70, 155] on select "Select Stylist Admin Akshay [PERSON_NAME] [PERSON_NAME] Pallavi [PERSON_NAME] […" at bounding box center [89, 160] width 39 height 10
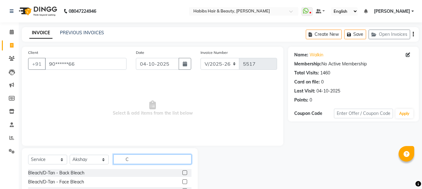
click at [137, 160] on input "C" at bounding box center [152, 160] width 78 height 10
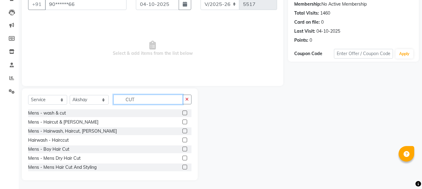
scroll to position [61, 0]
type input "CUT"
click at [182, 156] on label at bounding box center [184, 157] width 5 height 5
click at [182, 156] on input "checkbox" at bounding box center [184, 158] width 4 height 4
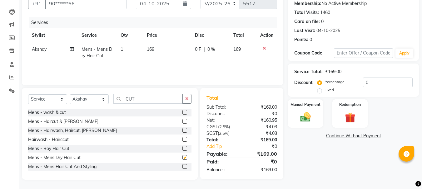
checkbox input "false"
click at [154, 51] on span "169" at bounding box center [150, 49] width 7 height 6
select select "23452"
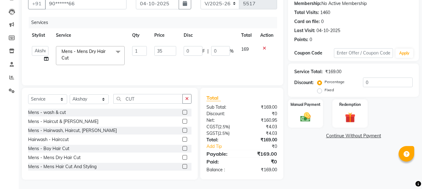
type input "350"
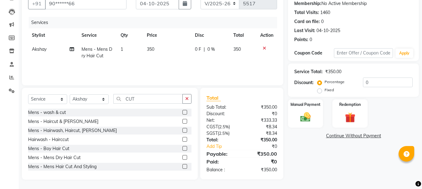
click at [182, 42] on tr "Akshay Mens - Mens Dry Hair Cut 1 350 0 F | 0 % 350" at bounding box center [152, 52] width 249 height 21
click at [314, 111] on div "Manual Payment" at bounding box center [305, 114] width 37 height 30
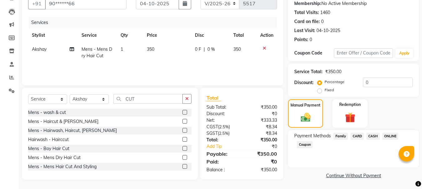
click at [389, 138] on span "ONLINE" at bounding box center [390, 136] width 16 height 7
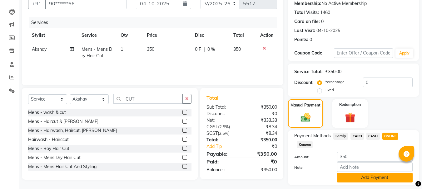
click at [373, 180] on button "Add Payment" at bounding box center [375, 178] width 76 height 10
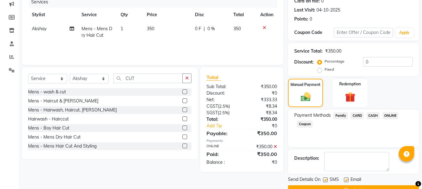
scroll to position [96, 0]
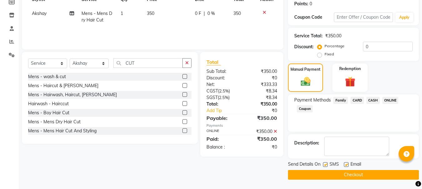
click at [363, 173] on button "Checkout" at bounding box center [353, 175] width 131 height 10
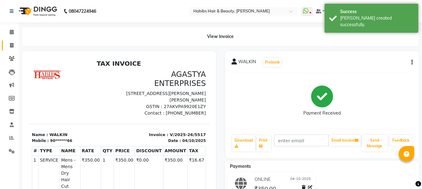
click at [11, 48] on span at bounding box center [11, 45] width 11 height 7
select select "service"
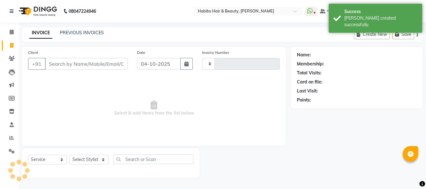
type input "5518"
select select "3712"
click at [61, 65] on input "Client" at bounding box center [86, 64] width 83 height 12
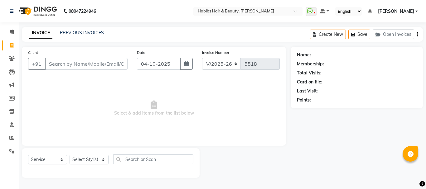
click at [61, 65] on input "Client" at bounding box center [86, 64] width 83 height 12
type input "W"
click at [86, 61] on input "W" at bounding box center [86, 64] width 83 height 12
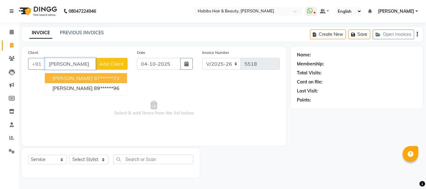
click at [94, 79] on ngb-highlight "97******73" at bounding box center [107, 78] width 26 height 6
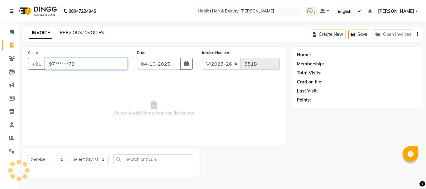
type input "97******73"
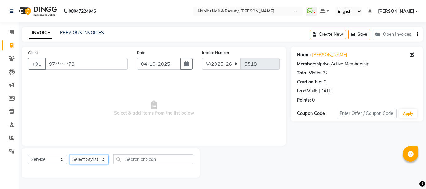
click at [87, 161] on select "Select Stylist Admin Akshay [PERSON_NAME] [PERSON_NAME] Pallavi [PERSON_NAME] […" at bounding box center [89, 160] width 39 height 10
select select "53779"
click at [70, 155] on select "Select Stylist Admin Akshay [PERSON_NAME] [PERSON_NAME] Pallavi [PERSON_NAME] […" at bounding box center [89, 160] width 39 height 10
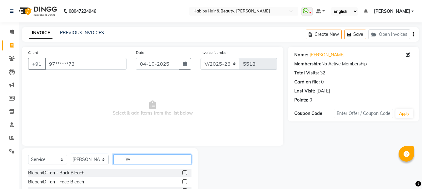
click at [126, 160] on input "W" at bounding box center [152, 160] width 78 height 10
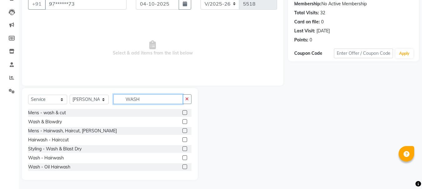
scroll to position [61, 0]
type input "WASH"
click at [182, 157] on label at bounding box center [184, 157] width 5 height 5
click at [182, 157] on input "checkbox" at bounding box center [184, 158] width 4 height 4
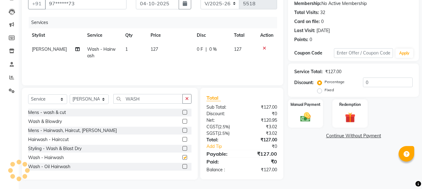
checkbox input "false"
click at [156, 50] on td "127" at bounding box center [170, 52] width 46 height 21
select select "53779"
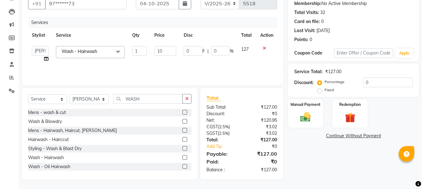
type input "100"
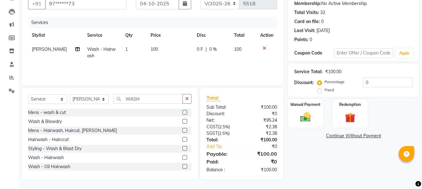
click at [193, 33] on th "Disc" at bounding box center [211, 35] width 37 height 14
click at [293, 107] on label "Manual Payment" at bounding box center [305, 104] width 31 height 6
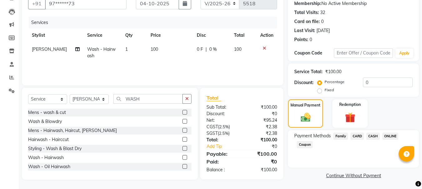
click at [385, 138] on span "ONLINE" at bounding box center [390, 136] width 16 height 7
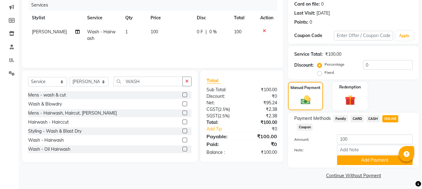
scroll to position [79, 0]
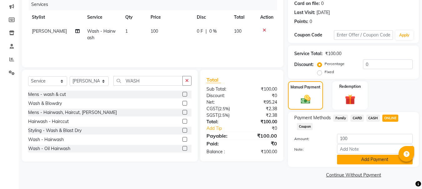
click at [362, 163] on button "Add Payment" at bounding box center [375, 160] width 76 height 10
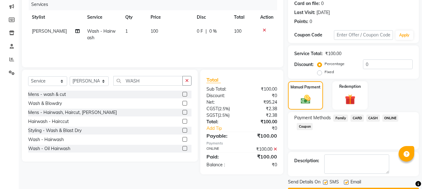
scroll to position [96, 0]
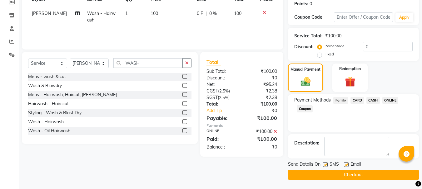
click at [354, 175] on button "Checkout" at bounding box center [353, 175] width 131 height 10
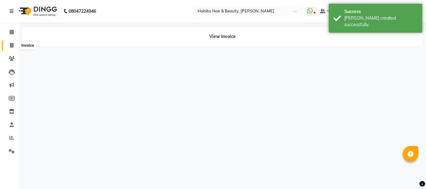
click at [9, 43] on span at bounding box center [11, 45] width 11 height 7
select select "service"
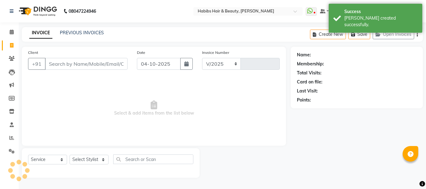
select select "3712"
type input "5519"
click at [106, 63] on input "Client" at bounding box center [86, 64] width 83 height 12
click at [86, 62] on input "Client" at bounding box center [86, 64] width 83 height 12
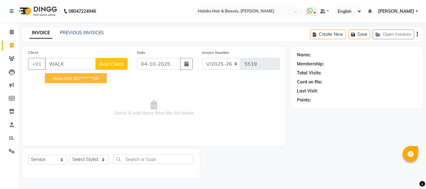
click at [76, 80] on ngb-highlight "90******66" at bounding box center [87, 78] width 26 height 6
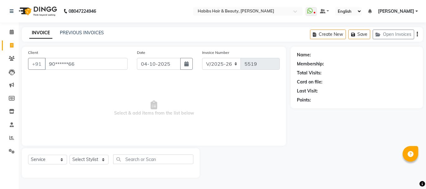
type input "90******66"
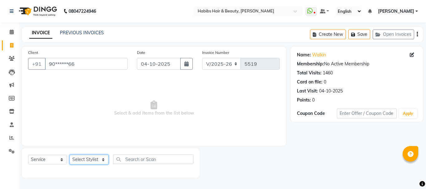
click at [84, 161] on select "Select Stylist Admin Akshay [PERSON_NAME] [PERSON_NAME] Pallavi [PERSON_NAME] […" at bounding box center [89, 160] width 39 height 10
select select "17833"
click at [70, 155] on select "Select Stylist Admin Akshay [PERSON_NAME] [PERSON_NAME] Pallavi [PERSON_NAME] […" at bounding box center [89, 160] width 39 height 10
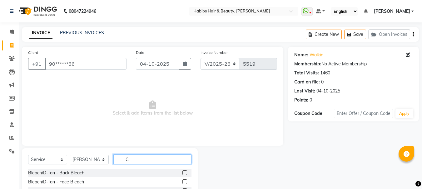
click at [123, 159] on input "C" at bounding box center [152, 160] width 78 height 10
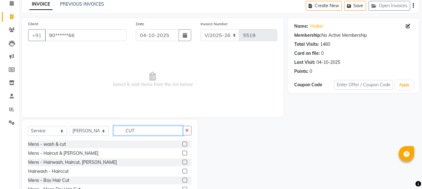
scroll to position [61, 0]
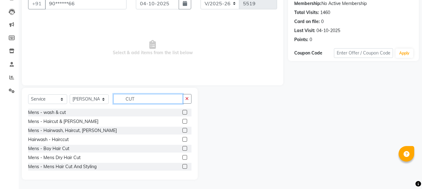
type input "CUT"
click at [177, 156] on div "Mens - Mens Dry Hair Cut" at bounding box center [109, 158] width 163 height 8
click at [182, 159] on label at bounding box center [184, 157] width 5 height 5
click at [182, 159] on input "checkbox" at bounding box center [184, 158] width 4 height 4
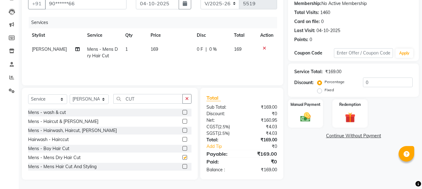
checkbox input "false"
click at [151, 47] on span "169" at bounding box center [153, 49] width 7 height 6
select select "17833"
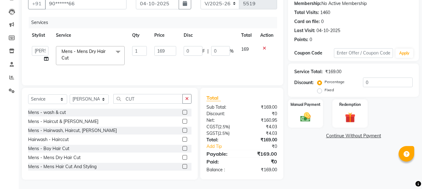
click at [151, 47] on td "169" at bounding box center [164, 55] width 29 height 27
click at [168, 56] on td "169" at bounding box center [164, 55] width 29 height 27
click at [158, 51] on input "169" at bounding box center [165, 51] width 22 height 10
type input "350"
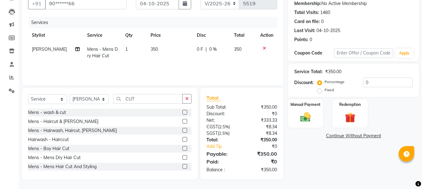
click at [190, 27] on div "Services" at bounding box center [155, 23] width 253 height 12
click at [305, 113] on img at bounding box center [304, 117] width 17 height 12
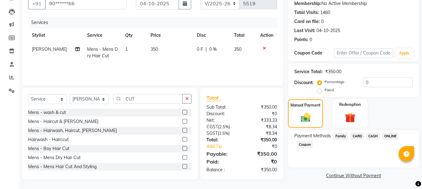
click at [389, 136] on span "ONLINE" at bounding box center [390, 136] width 16 height 7
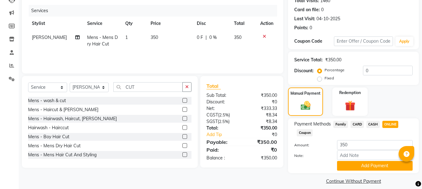
scroll to position [79, 0]
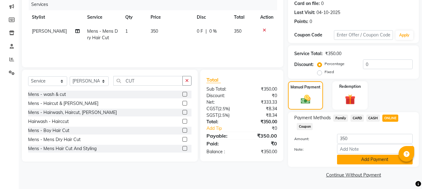
click at [374, 156] on button "Add Payment" at bounding box center [375, 160] width 76 height 10
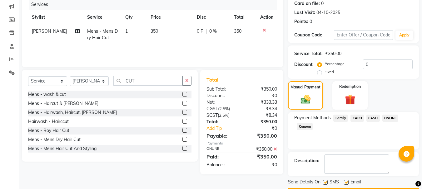
scroll to position [96, 0]
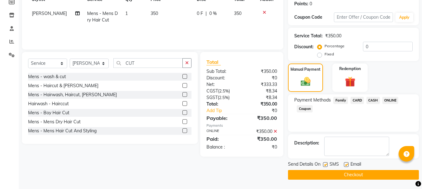
click at [359, 176] on button "Checkout" at bounding box center [353, 175] width 131 height 10
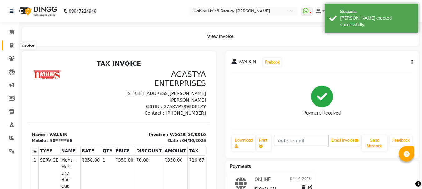
click at [13, 44] on icon at bounding box center [11, 45] width 3 height 5
select select "service"
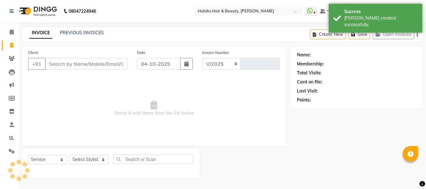
select select "3712"
type input "5520"
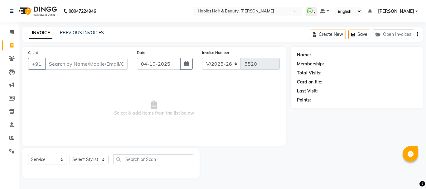
click at [95, 61] on input "Client" at bounding box center [86, 64] width 83 height 12
click at [90, 63] on input "Client" at bounding box center [86, 64] width 83 height 12
click at [85, 158] on select "Select Stylist Admin Akshay [PERSON_NAME] [PERSON_NAME] Pallavi [PERSON_NAME] […" at bounding box center [89, 160] width 39 height 10
click at [70, 155] on select "Select Stylist Admin Akshay [PERSON_NAME] [PERSON_NAME] Pallavi [PERSON_NAME] […" at bounding box center [89, 160] width 39 height 10
click at [96, 161] on select "Select Stylist Admin Akshay [PERSON_NAME] [PERSON_NAME] Pallavi [PERSON_NAME] […" at bounding box center [89, 160] width 39 height 10
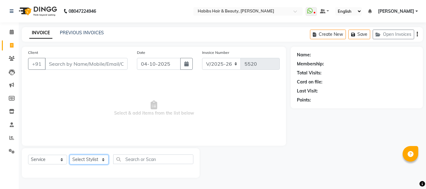
select select "23452"
click at [70, 155] on select "Select Stylist Admin Akshay [PERSON_NAME] [PERSON_NAME] Pallavi [PERSON_NAME] […" at bounding box center [89, 160] width 39 height 10
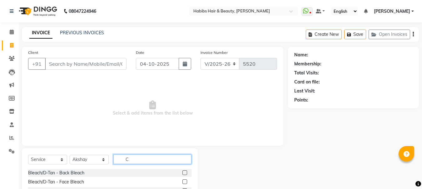
click at [138, 161] on input "C" at bounding box center [152, 160] width 78 height 10
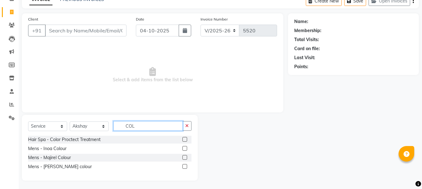
scroll to position [34, 0]
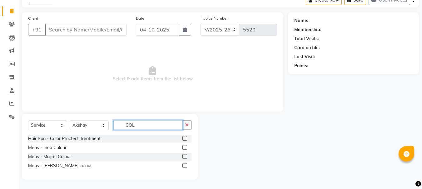
type input "COL"
click at [185, 148] on label at bounding box center [184, 147] width 5 height 5
click at [185, 148] on input "checkbox" at bounding box center [184, 148] width 4 height 4
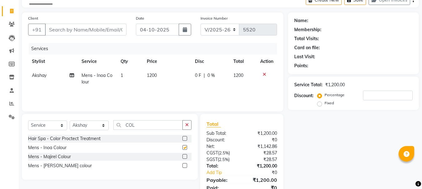
checkbox input "false"
click at [130, 126] on input "COL" at bounding box center [147, 125] width 69 height 10
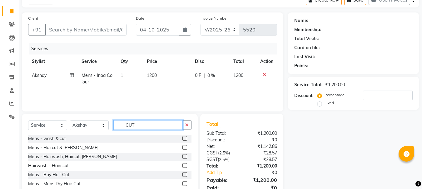
scroll to position [61, 0]
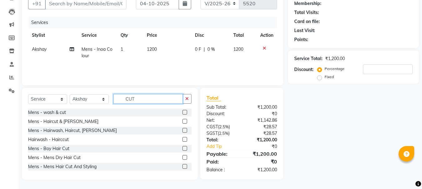
type input "CUT"
click at [182, 131] on label at bounding box center [184, 130] width 5 height 5
click at [182, 131] on input "checkbox" at bounding box center [184, 131] width 4 height 4
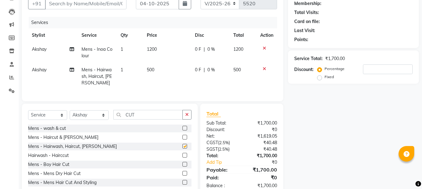
checkbox input "false"
click at [156, 51] on span "1200" at bounding box center [152, 49] width 10 height 6
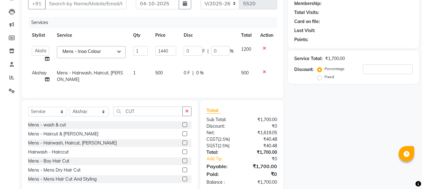
click at [162, 70] on td "500" at bounding box center [165, 76] width 29 height 21
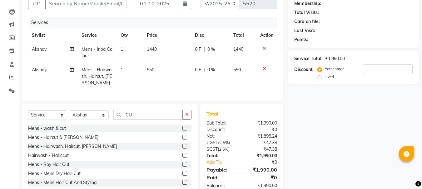
click at [193, 37] on th "Disc" at bounding box center [210, 35] width 38 height 14
click at [91, 4] on input "Client" at bounding box center [85, 4] width 81 height 12
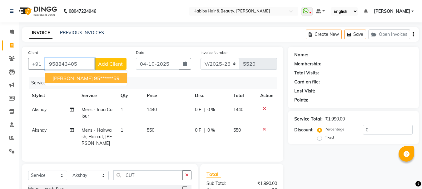
click at [94, 81] on button "[PERSON_NAME] 95******59" at bounding box center [86, 78] width 82 height 10
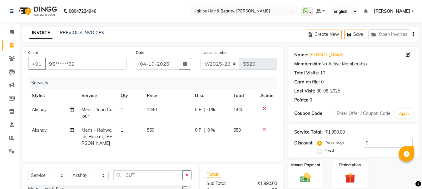
click at [206, 111] on div "0 F | 0 %" at bounding box center [210, 110] width 31 height 7
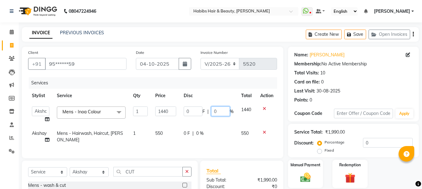
click at [214, 111] on input "0" at bounding box center [220, 112] width 19 height 10
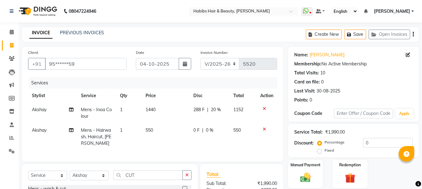
click at [199, 134] on div "0 F | 0 %" at bounding box center [209, 130] width 32 height 7
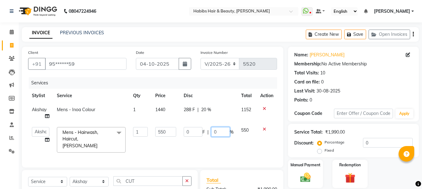
click at [211, 130] on input "0" at bounding box center [220, 132] width 19 height 10
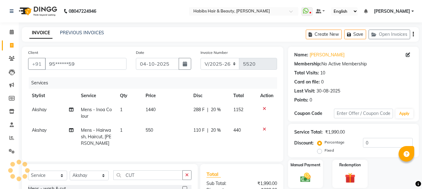
click at [236, 95] on tr "Stylist Service Qty Price Disc Total Action" at bounding box center [152, 96] width 249 height 14
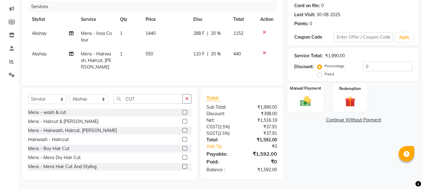
click at [308, 98] on img at bounding box center [304, 101] width 17 height 12
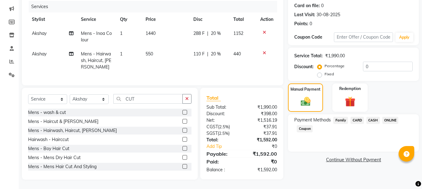
click at [355, 117] on span "CARD" at bounding box center [356, 120] width 13 height 7
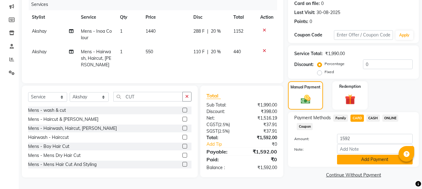
click at [355, 157] on button "Add Payment" at bounding box center [375, 160] width 76 height 10
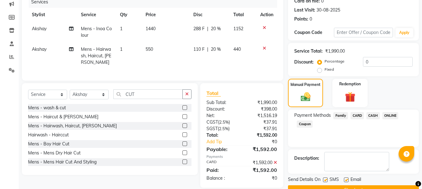
scroll to position [96, 0]
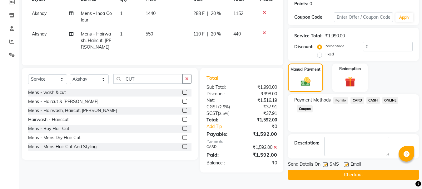
click at [349, 177] on button "Checkout" at bounding box center [353, 175] width 131 height 10
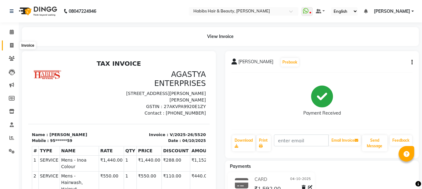
click at [12, 46] on icon at bounding box center [11, 45] width 3 height 5
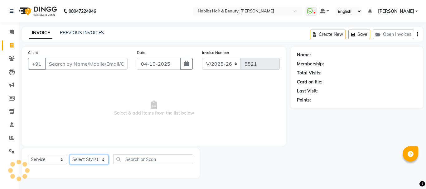
click at [85, 157] on select "Select Stylist" at bounding box center [89, 160] width 39 height 10
click at [70, 155] on select "Select Stylist Admin Akshay [PERSON_NAME] [PERSON_NAME] Pallavi [PERSON_NAME] […" at bounding box center [89, 160] width 39 height 10
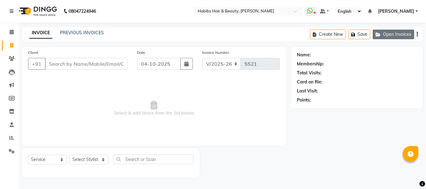
click at [397, 34] on button "Open Invoices" at bounding box center [393, 35] width 41 height 10
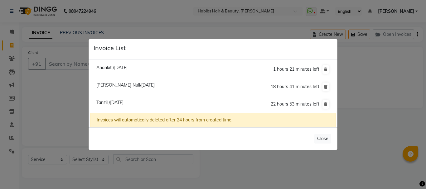
click at [124, 103] on span "Tanzil /[DATE]" at bounding box center [109, 103] width 27 height 6
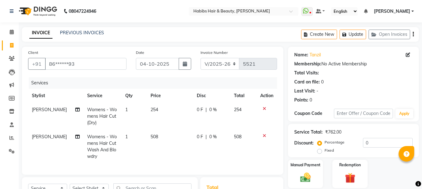
click at [152, 137] on span "508" at bounding box center [153, 137] width 7 height 6
click at [147, 137] on td "1" at bounding box center [133, 147] width 25 height 34
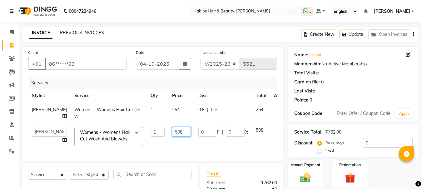
click at [172, 133] on input "508" at bounding box center [181, 132] width 19 height 10
click at [276, 111] on icon at bounding box center [277, 109] width 3 height 4
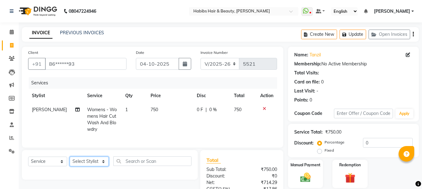
click at [92, 165] on select "Select Stylist Admin Akshay [PERSON_NAME] [PERSON_NAME] Pallavi [PERSON_NAME] […" at bounding box center [89, 162] width 39 height 10
click at [70, 162] on select "Select Stylist Admin Akshay [PERSON_NAME] [PERSON_NAME] Pallavi [PERSON_NAME] […" at bounding box center [89, 162] width 39 height 10
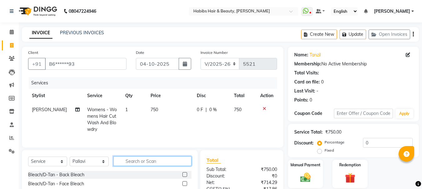
click at [129, 166] on input "text" at bounding box center [152, 162] width 78 height 10
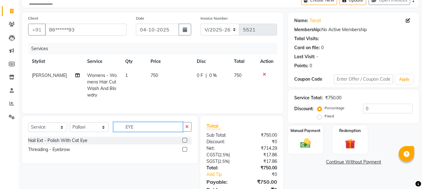
scroll to position [67, 0]
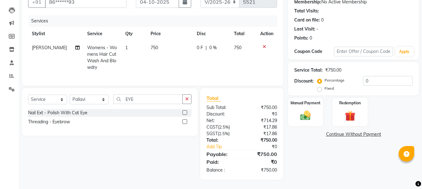
click at [183, 120] on label at bounding box center [184, 121] width 5 height 5
click at [183, 120] on input "checkbox" at bounding box center [184, 122] width 4 height 4
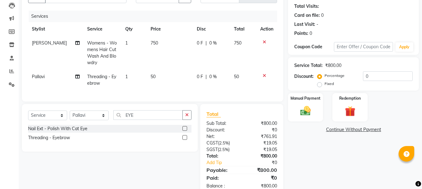
click at [149, 81] on td "50" at bounding box center [170, 80] width 46 height 21
click at [149, 81] on div "Services Stylist Service Qty Price Disc Total Action [PERSON_NAME] Womens - Wom…" at bounding box center [152, 53] width 249 height 85
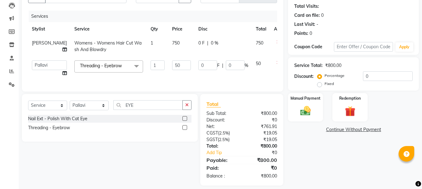
click at [168, 71] on td "50" at bounding box center [181, 69] width 26 height 24
click at [172, 66] on input "50" at bounding box center [181, 66] width 19 height 10
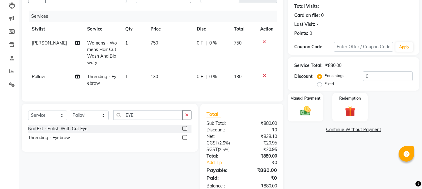
click at [42, 43] on span "[PERSON_NAME]" at bounding box center [49, 43] width 35 height 6
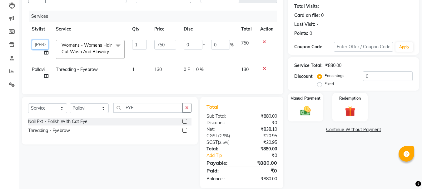
click at [43, 43] on select "[PERSON_NAME] [PERSON_NAME] [PERSON_NAME] Pallavi [PERSON_NAME] [PERSON_NAME][D…" at bounding box center [40, 45] width 17 height 10
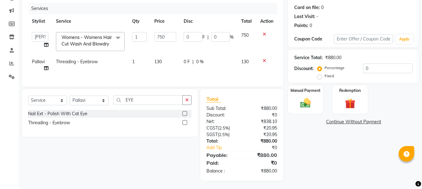
scroll to position [80, 0]
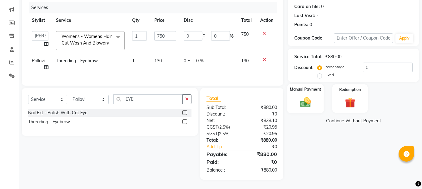
click at [300, 99] on img at bounding box center [304, 102] width 17 height 12
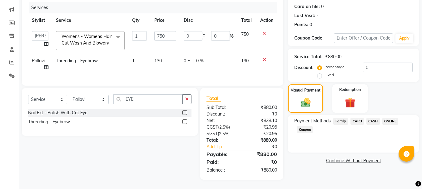
click at [387, 120] on span "ONLINE" at bounding box center [390, 121] width 16 height 7
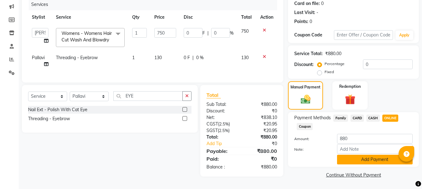
click at [370, 157] on button "Add Payment" at bounding box center [375, 160] width 76 height 10
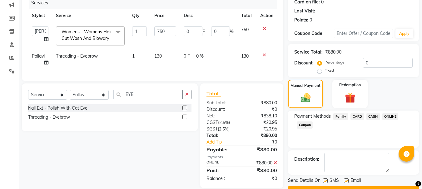
scroll to position [96, 0]
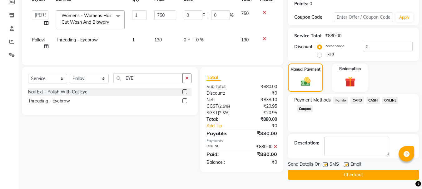
click at [356, 172] on button "Checkout" at bounding box center [353, 175] width 131 height 10
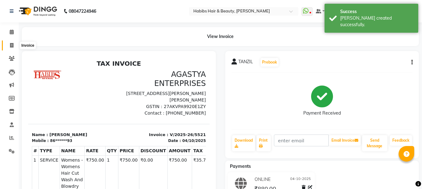
click at [11, 48] on span at bounding box center [11, 45] width 11 height 7
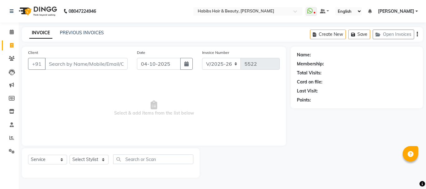
click at [97, 62] on input "Client" at bounding box center [86, 64] width 83 height 12
click at [87, 162] on select "Select Stylist Admin Akshay [PERSON_NAME] [PERSON_NAME] Pallavi [PERSON_NAME] […" at bounding box center [89, 160] width 39 height 10
click at [70, 155] on select "Select Stylist Admin Akshay [PERSON_NAME] [PERSON_NAME] Pallavi [PERSON_NAME] […" at bounding box center [89, 160] width 39 height 10
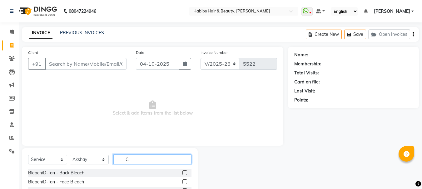
click at [133, 160] on input "C" at bounding box center [152, 160] width 78 height 10
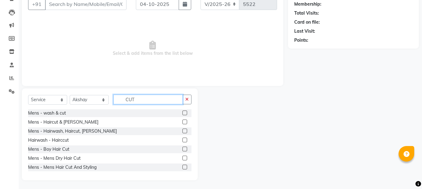
scroll to position [61, 0]
click at [182, 130] on label at bounding box center [184, 130] width 5 height 5
click at [182, 130] on input "checkbox" at bounding box center [184, 131] width 4 height 4
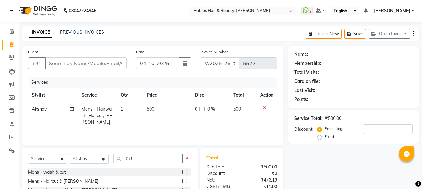
scroll to position [0, 0]
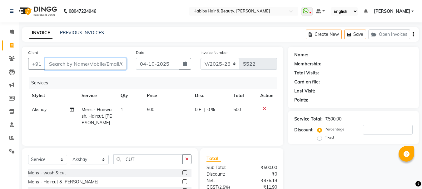
click at [110, 62] on input "Client" at bounding box center [85, 64] width 81 height 12
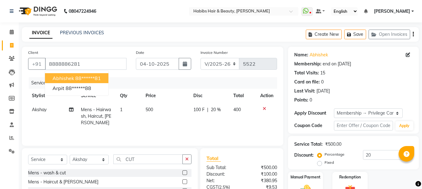
click at [97, 81] on ngb-highlight "88******81" at bounding box center [88, 78] width 26 height 6
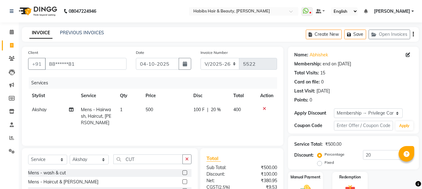
click at [150, 106] on td "500" at bounding box center [166, 116] width 48 height 27
click at [142, 106] on td "1" at bounding box center [129, 116] width 26 height 27
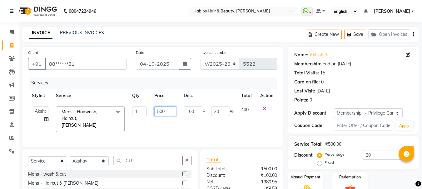
click at [158, 111] on input "500" at bounding box center [165, 112] width 22 height 10
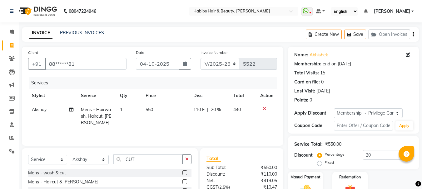
click at [179, 101] on th "Price" at bounding box center [166, 96] width 48 height 14
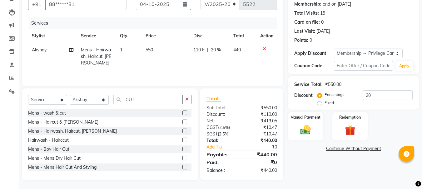
scroll to position [61, 0]
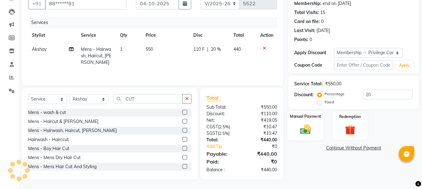
click at [307, 127] on img at bounding box center [304, 129] width 17 height 12
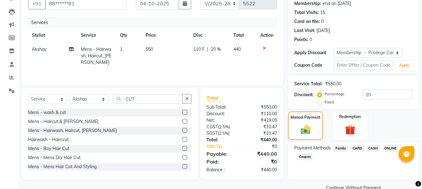
click at [373, 148] on span "CASH" at bounding box center [372, 148] width 13 height 7
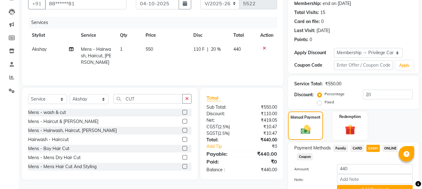
scroll to position [91, 0]
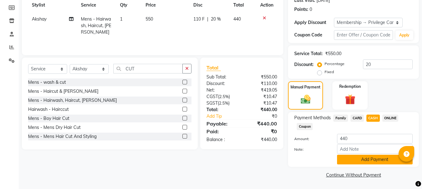
click at [368, 159] on button "Add Payment" at bounding box center [375, 160] width 76 height 10
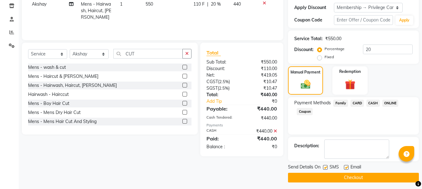
scroll to position [109, 0]
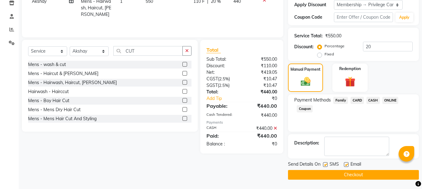
click at [354, 173] on button "Checkout" at bounding box center [353, 175] width 131 height 10
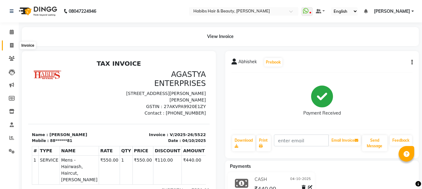
click at [13, 46] on icon at bounding box center [11, 45] width 3 height 5
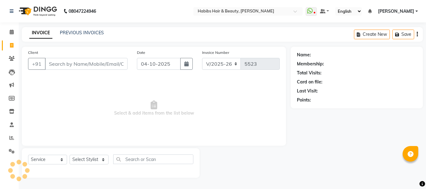
click at [84, 63] on input "Client" at bounding box center [86, 64] width 83 height 12
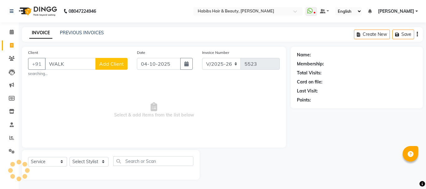
click at [84, 83] on span "Select & add items from the list below" at bounding box center [154, 110] width 252 height 62
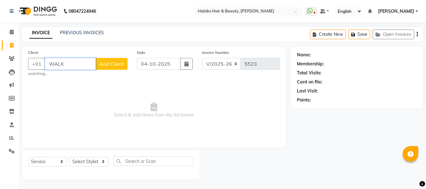
click at [83, 65] on input "WALK" at bounding box center [70, 64] width 51 height 12
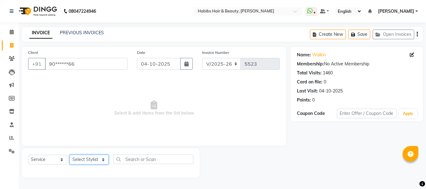
click at [93, 161] on select "Select Stylist Admin Akshay [PERSON_NAME] [PERSON_NAME] Pallavi [PERSON_NAME] […" at bounding box center [89, 160] width 39 height 10
click at [70, 155] on select "Select Stylist Admin Akshay [PERSON_NAME] [PERSON_NAME] Pallavi [PERSON_NAME] […" at bounding box center [89, 160] width 39 height 10
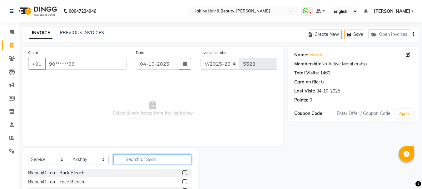
click at [166, 159] on input "text" at bounding box center [152, 160] width 78 height 10
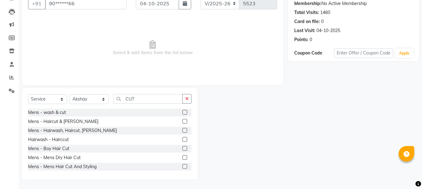
click at [182, 159] on label at bounding box center [184, 157] width 5 height 5
click at [182, 159] on input "checkbox" at bounding box center [184, 158] width 4 height 4
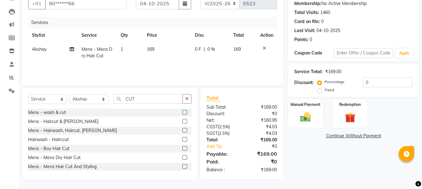
click at [153, 50] on span "169" at bounding box center [150, 49] width 7 height 6
click at [153, 50] on td "169" at bounding box center [167, 52] width 48 height 21
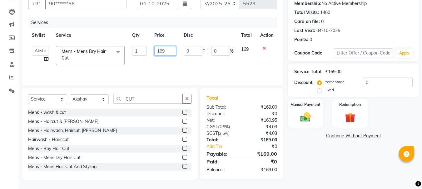
click at [159, 51] on input "169" at bounding box center [165, 51] width 22 height 10
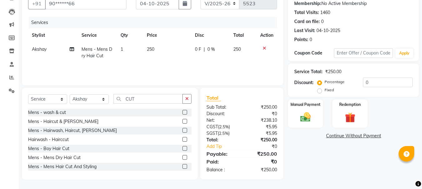
click at [176, 40] on th "Price" at bounding box center [167, 35] width 48 height 14
click at [311, 121] on img at bounding box center [304, 117] width 17 height 12
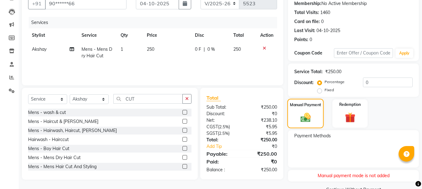
click at [305, 109] on div "Manual Payment" at bounding box center [305, 114] width 37 height 30
click at [293, 90] on div "Service Total: ₹250.00 Discount: Percentage Fixed 0" at bounding box center [353, 80] width 131 height 33
click at [303, 109] on div "Manual Payment" at bounding box center [305, 114] width 37 height 30
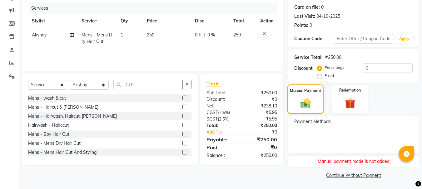
scroll to position [75, 0]
click at [154, 34] on td "250" at bounding box center [167, 38] width 48 height 21
click at [173, 22] on th "Price" at bounding box center [167, 21] width 48 height 14
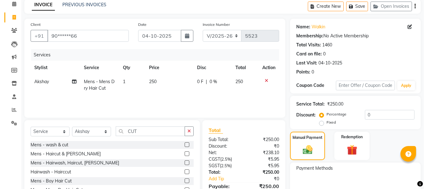
scroll to position [0, 0]
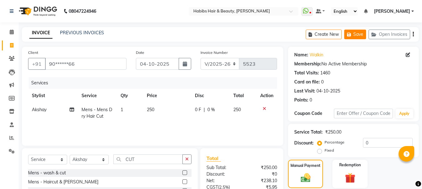
click at [358, 36] on button "Save" at bounding box center [355, 35] width 22 height 10
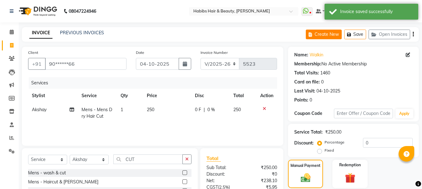
click at [328, 33] on button "Create New" at bounding box center [323, 35] width 36 height 10
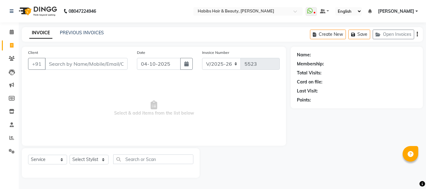
click at [91, 61] on input "Client" at bounding box center [86, 64] width 83 height 12
click at [109, 65] on span "Add Client" at bounding box center [111, 64] width 25 height 6
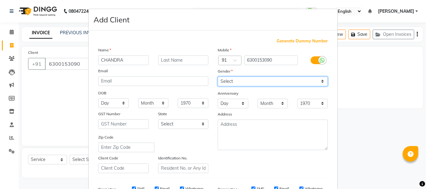
click at [230, 81] on select "Select [DEMOGRAPHIC_DATA] [DEMOGRAPHIC_DATA] Other Prefer Not To Say" at bounding box center [273, 82] width 110 height 10
click at [218, 77] on select "Select [DEMOGRAPHIC_DATA] [DEMOGRAPHIC_DATA] Other Prefer Not To Say" at bounding box center [273, 82] width 110 height 10
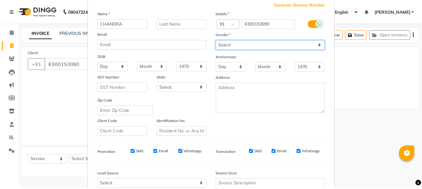
scroll to position [99, 0]
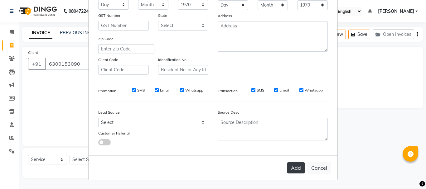
click at [293, 165] on button "Add" at bounding box center [295, 168] width 17 height 11
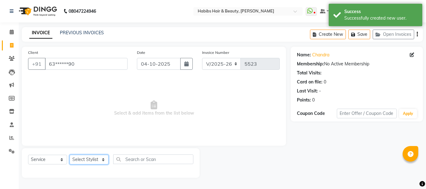
click at [82, 160] on select "Select Stylist Admin Akshay [PERSON_NAME] [PERSON_NAME] Pallavi [PERSON_NAME] […" at bounding box center [89, 160] width 39 height 10
click at [70, 155] on select "Select Stylist Admin Akshay [PERSON_NAME] [PERSON_NAME] Pallavi [PERSON_NAME] […" at bounding box center [89, 160] width 39 height 10
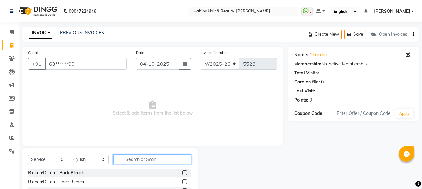
click at [156, 158] on input "text" at bounding box center [152, 160] width 78 height 10
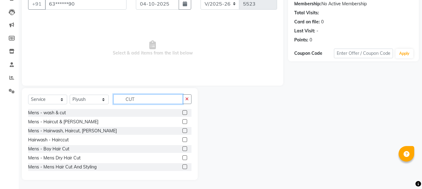
scroll to position [61, 0]
click at [182, 131] on label at bounding box center [184, 130] width 5 height 5
click at [182, 131] on input "checkbox" at bounding box center [184, 131] width 4 height 4
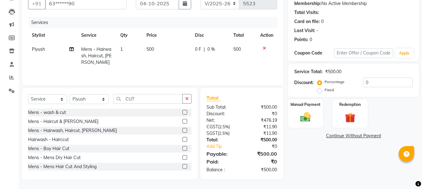
click at [149, 51] on span "500" at bounding box center [149, 49] width 7 height 6
click at [143, 51] on td "1" at bounding box center [129, 55] width 26 height 27
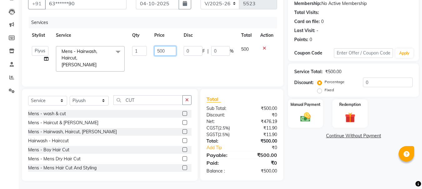
click at [156, 52] on input "500" at bounding box center [165, 51] width 22 height 10
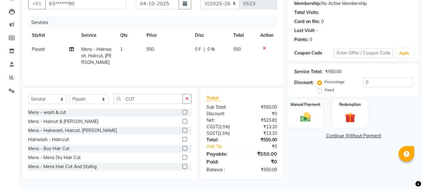
click at [196, 29] on th "Disc" at bounding box center [210, 35] width 38 height 14
click at [313, 110] on div "Manual Payment" at bounding box center [305, 114] width 37 height 30
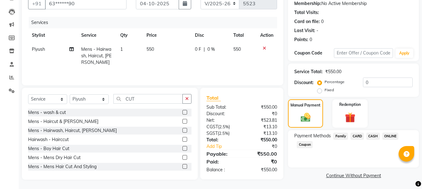
click at [385, 136] on span "ONLINE" at bounding box center [390, 136] width 16 height 7
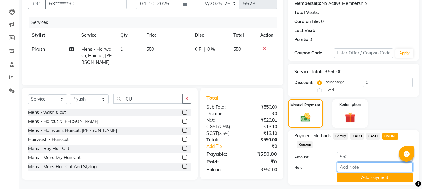
click at [371, 171] on input "Note:" at bounding box center [375, 168] width 76 height 10
click at [371, 174] on button "Add Payment" at bounding box center [375, 178] width 76 height 10
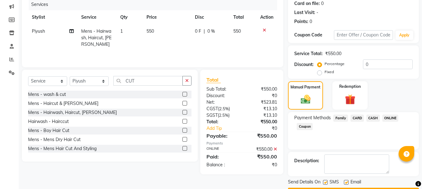
scroll to position [96, 0]
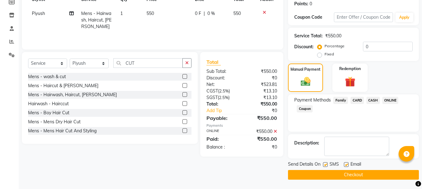
click at [361, 175] on button "Checkout" at bounding box center [353, 175] width 131 height 10
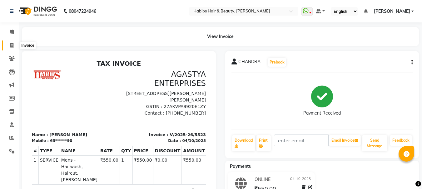
click at [12, 44] on icon at bounding box center [11, 45] width 3 height 5
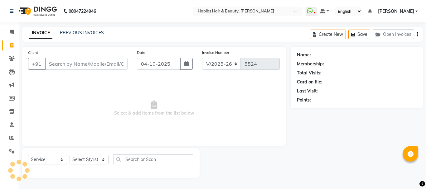
click at [73, 62] on input "Client" at bounding box center [86, 64] width 83 height 12
click at [85, 66] on input "Client" at bounding box center [86, 64] width 83 height 12
click at [85, 65] on input "Client" at bounding box center [86, 64] width 83 height 12
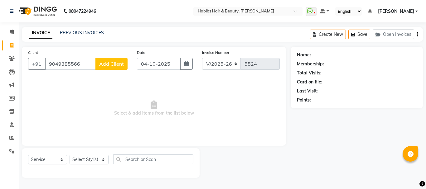
click at [106, 59] on button "Add Client" at bounding box center [111, 64] width 32 height 12
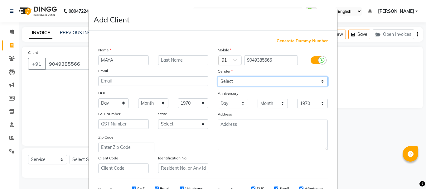
click at [244, 84] on select "Select [DEMOGRAPHIC_DATA] [DEMOGRAPHIC_DATA] Other Prefer Not To Say" at bounding box center [273, 82] width 110 height 10
click at [218, 77] on select "Select [DEMOGRAPHIC_DATA] [DEMOGRAPHIC_DATA] Other Prefer Not To Say" at bounding box center [273, 82] width 110 height 10
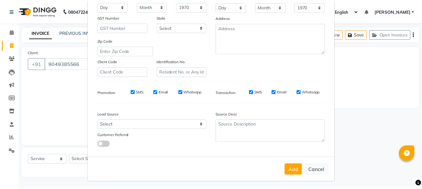
scroll to position [99, 0]
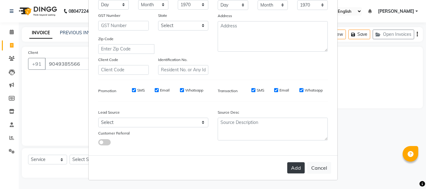
click at [291, 166] on button "Add" at bounding box center [295, 168] width 17 height 11
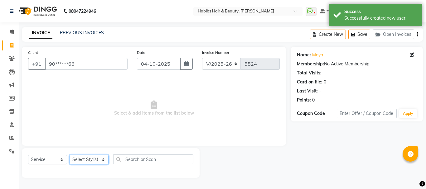
click at [88, 160] on select "Select Stylist Admin Akshay [PERSON_NAME] [PERSON_NAME] Pallavi [PERSON_NAME] […" at bounding box center [89, 160] width 39 height 10
click at [70, 155] on select "Select Stylist Admin Akshay [PERSON_NAME] [PERSON_NAME] Pallavi [PERSON_NAME] […" at bounding box center [89, 160] width 39 height 10
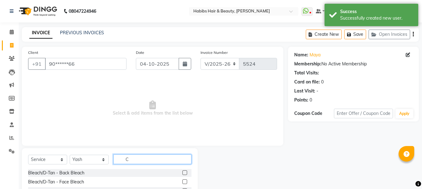
click at [122, 161] on input "C" at bounding box center [152, 160] width 78 height 10
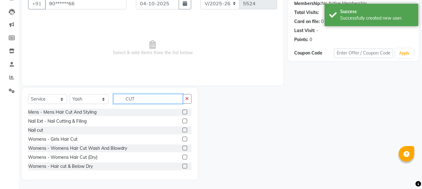
scroll to position [55, 0]
click at [182, 156] on label at bounding box center [184, 156] width 5 height 5
click at [182, 156] on input "checkbox" at bounding box center [184, 157] width 4 height 4
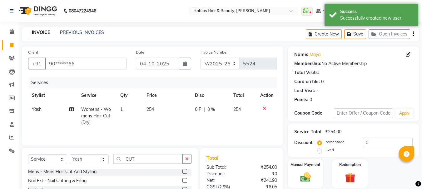
scroll to position [0, 0]
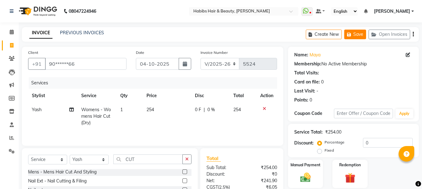
click at [349, 32] on icon "button" at bounding box center [350, 34] width 6 height 4
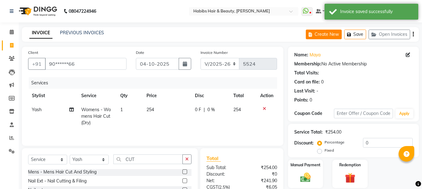
click at [313, 37] on button "Create New" at bounding box center [323, 35] width 36 height 10
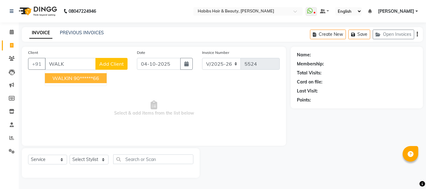
click at [95, 76] on ngb-highlight "90******66" at bounding box center [87, 78] width 26 height 6
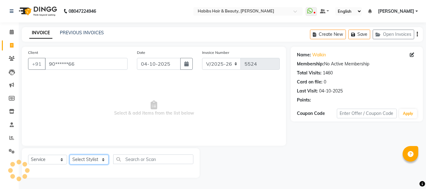
click at [94, 157] on select "Select Stylist Admin Akshay [PERSON_NAME] [PERSON_NAME] Pallavi [PERSON_NAME] […" at bounding box center [89, 160] width 39 height 10
click at [70, 155] on select "Select Stylist Admin Akshay [PERSON_NAME] [PERSON_NAME] Pallavi [PERSON_NAME] […" at bounding box center [89, 160] width 39 height 10
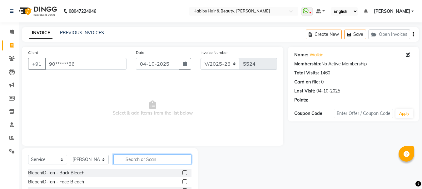
click at [140, 161] on input "text" at bounding box center [152, 160] width 78 height 10
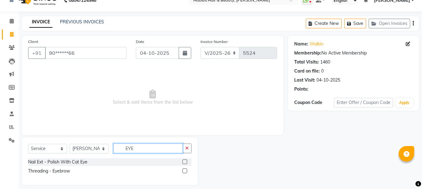
scroll to position [16, 0]
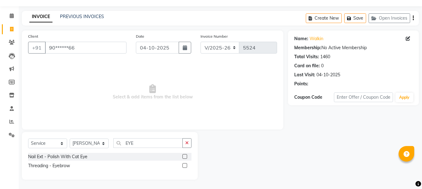
click at [183, 164] on label at bounding box center [184, 165] width 5 height 5
click at [183, 164] on input "checkbox" at bounding box center [184, 166] width 4 height 4
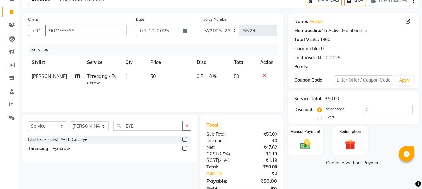
scroll to position [60, 0]
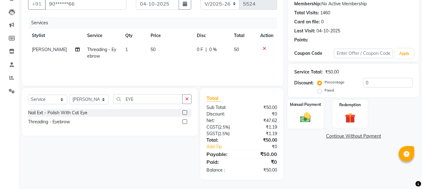
click at [304, 119] on img at bounding box center [304, 117] width 17 height 12
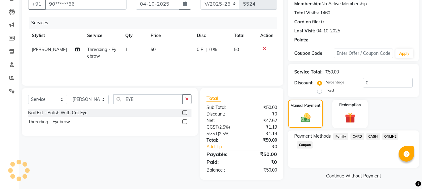
click at [374, 137] on span "CASH" at bounding box center [372, 136] width 13 height 7
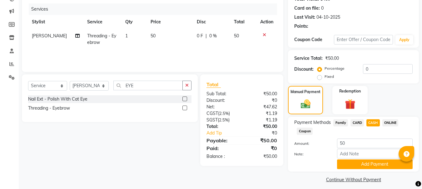
scroll to position [79, 0]
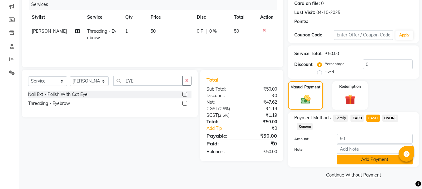
click at [361, 161] on button "Add Payment" at bounding box center [375, 160] width 76 height 10
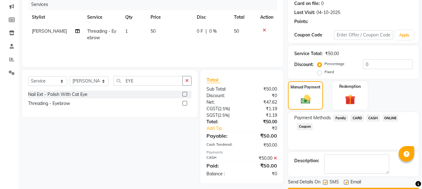
scroll to position [96, 0]
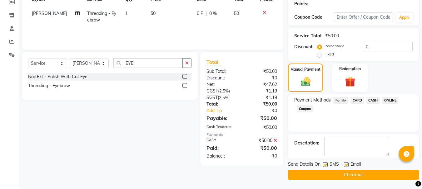
click at [351, 173] on button "Checkout" at bounding box center [353, 175] width 131 height 10
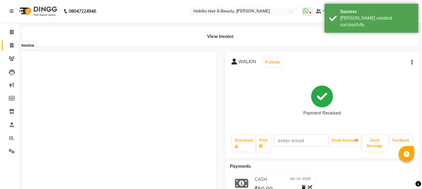
click at [11, 46] on icon at bounding box center [11, 45] width 3 height 5
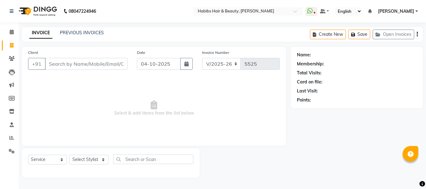
click at [65, 62] on input "Client" at bounding box center [86, 64] width 83 height 12
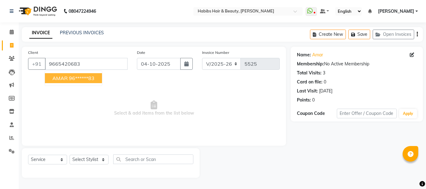
click at [68, 75] on button "AMAR 96******83" at bounding box center [73, 78] width 57 height 10
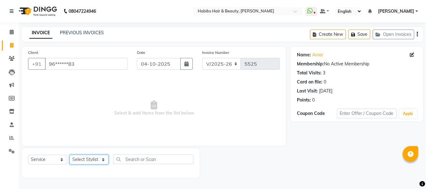
click at [88, 161] on select "Select Stylist Admin Akshay [PERSON_NAME] [PERSON_NAME] Pallavi [PERSON_NAME] […" at bounding box center [89, 160] width 39 height 10
click at [70, 155] on select "Select Stylist Admin Akshay [PERSON_NAME] [PERSON_NAME] Pallavi [PERSON_NAME] […" at bounding box center [89, 160] width 39 height 10
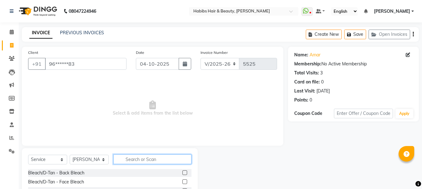
click at [142, 159] on input "text" at bounding box center [152, 160] width 78 height 10
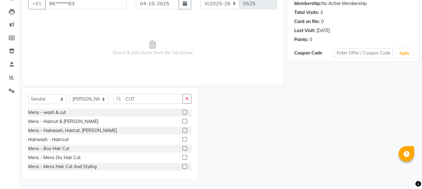
click at [182, 157] on label at bounding box center [184, 157] width 5 height 5
click at [182, 157] on input "checkbox" at bounding box center [184, 158] width 4 height 4
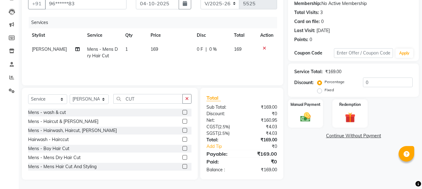
click at [182, 131] on label at bounding box center [184, 130] width 5 height 5
click at [182, 131] on input "checkbox" at bounding box center [184, 131] width 4 height 4
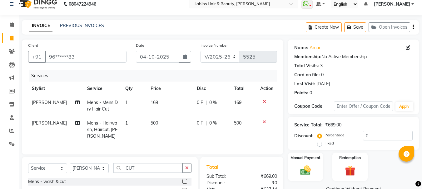
scroll to position [0, 0]
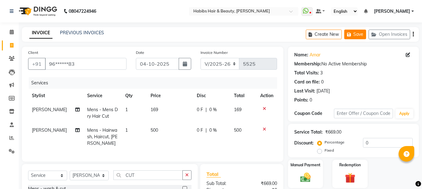
click at [359, 34] on button "Save" at bounding box center [355, 35] width 22 height 10
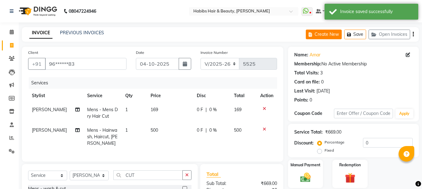
click at [331, 32] on button "Create New" at bounding box center [323, 35] width 36 height 10
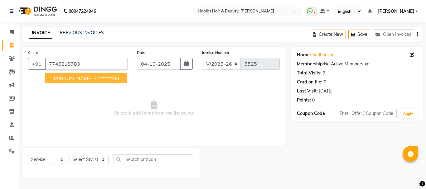
click at [80, 78] on span "[PERSON_NAME]" at bounding box center [72, 78] width 40 height 6
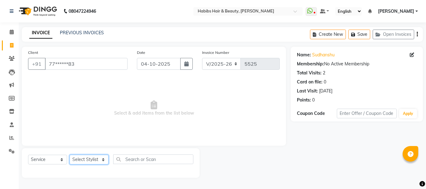
click at [83, 159] on select "Select Stylist Admin Akshay [PERSON_NAME] [PERSON_NAME] Pallavi [PERSON_NAME] […" at bounding box center [89, 160] width 39 height 10
click at [70, 155] on select "Select Stylist Admin Akshay [PERSON_NAME] [PERSON_NAME] Pallavi [PERSON_NAME] […" at bounding box center [89, 160] width 39 height 10
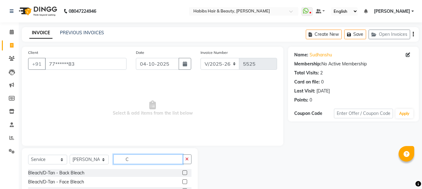
click at [124, 162] on input "C" at bounding box center [147, 160] width 69 height 10
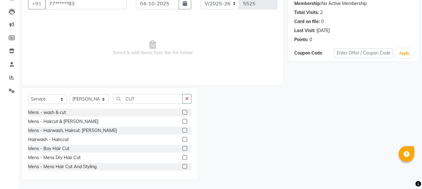
click at [182, 132] on label at bounding box center [184, 130] width 5 height 5
click at [182, 132] on input "checkbox" at bounding box center [184, 131] width 4 height 4
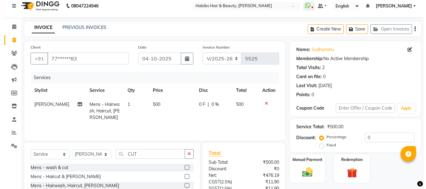
scroll to position [0, 0]
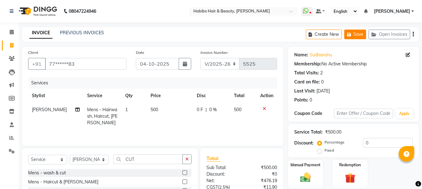
click at [358, 35] on button "Save" at bounding box center [355, 35] width 22 height 10
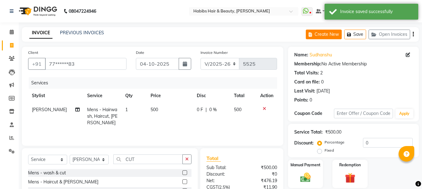
click at [328, 35] on button "Create New" at bounding box center [323, 35] width 36 height 10
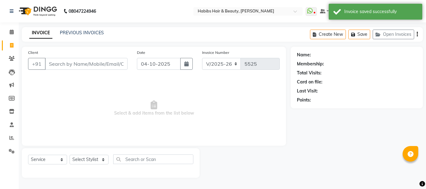
click at [114, 69] on input "Client" at bounding box center [86, 64] width 83 height 12
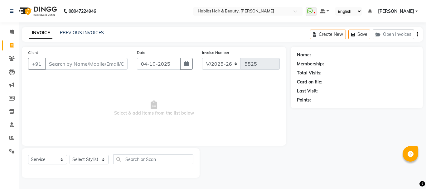
click at [97, 62] on input "Client" at bounding box center [86, 64] width 83 height 12
click at [108, 62] on span "Add Client" at bounding box center [111, 64] width 25 height 6
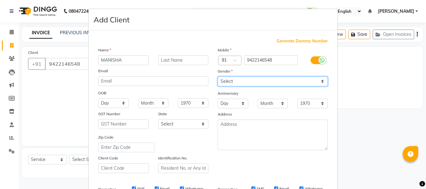
click at [268, 81] on select "Select [DEMOGRAPHIC_DATA] [DEMOGRAPHIC_DATA] Other Prefer Not To Say" at bounding box center [273, 82] width 110 height 10
click at [218, 77] on select "Select [DEMOGRAPHIC_DATA] [DEMOGRAPHIC_DATA] Other Prefer Not To Say" at bounding box center [273, 82] width 110 height 10
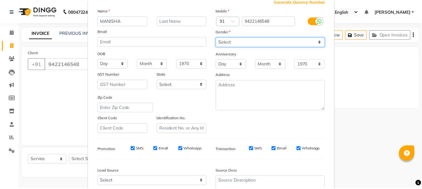
scroll to position [99, 0]
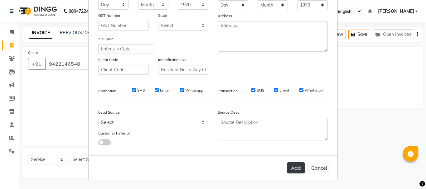
click at [292, 170] on button "Add" at bounding box center [295, 168] width 17 height 11
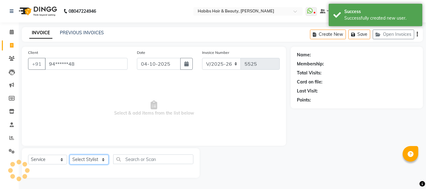
click at [91, 163] on select "Select Stylist Admin Akshay [PERSON_NAME] [PERSON_NAME] Pallavi [PERSON_NAME] […" at bounding box center [89, 160] width 39 height 10
click at [70, 155] on select "Select Stylist Admin Akshay [PERSON_NAME] [PERSON_NAME] Pallavi [PERSON_NAME] […" at bounding box center [89, 160] width 39 height 10
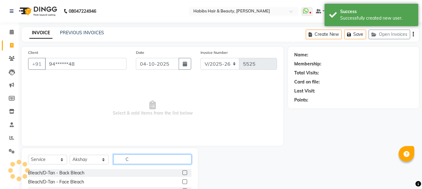
click at [140, 158] on input "C" at bounding box center [152, 160] width 78 height 10
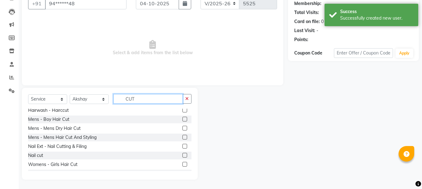
scroll to position [55, 0]
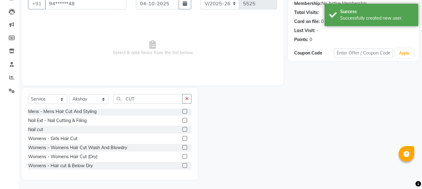
click at [182, 154] on label at bounding box center [184, 156] width 5 height 5
click at [182, 155] on input "checkbox" at bounding box center [184, 157] width 4 height 4
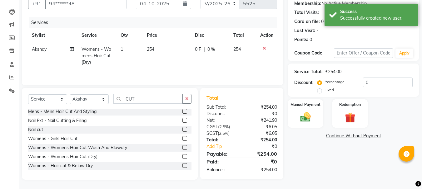
click at [182, 145] on label at bounding box center [184, 147] width 5 height 5
click at [182, 146] on input "checkbox" at bounding box center [184, 148] width 4 height 4
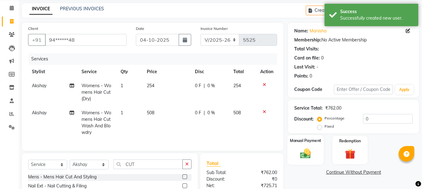
scroll to position [0, 0]
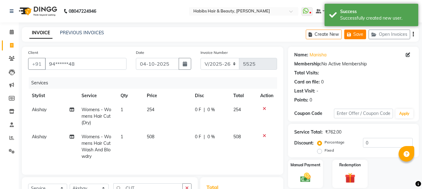
click at [352, 36] on icon "button" at bounding box center [350, 34] width 6 height 4
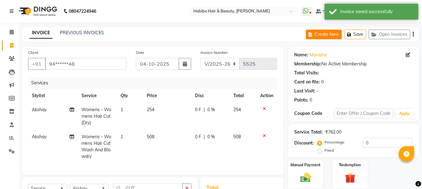
click at [320, 33] on button "Create New" at bounding box center [323, 35] width 36 height 10
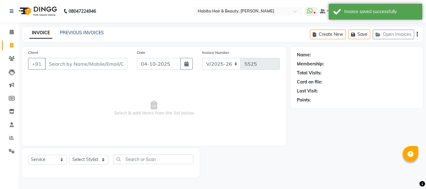
click at [87, 64] on input "Client" at bounding box center [86, 64] width 83 height 12
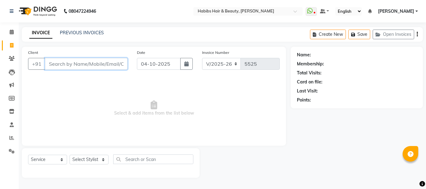
click at [73, 66] on input "Client" at bounding box center [86, 64] width 83 height 12
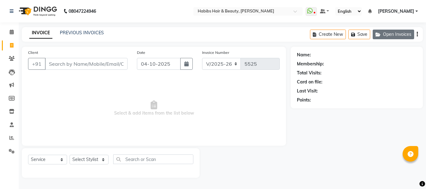
click at [391, 34] on button "Open Invoices" at bounding box center [393, 35] width 41 height 10
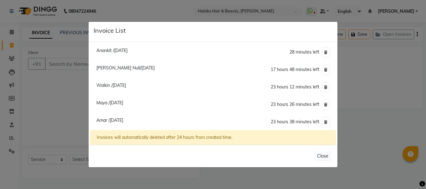
click at [122, 100] on span "Maya /[DATE]" at bounding box center [109, 103] width 27 height 6
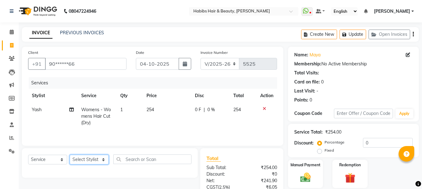
click at [80, 160] on select "Select Stylist Admin Akshay [PERSON_NAME] [PERSON_NAME] Pallavi [PERSON_NAME] […" at bounding box center [89, 160] width 39 height 10
click at [70, 155] on select "Select Stylist Admin Akshay [PERSON_NAME] [PERSON_NAME] Pallavi [PERSON_NAME] […" at bounding box center [89, 160] width 39 height 10
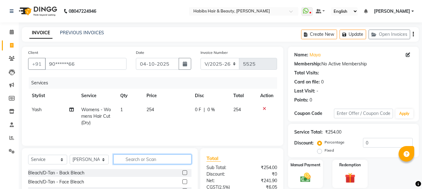
click at [142, 162] on input "text" at bounding box center [152, 160] width 78 height 10
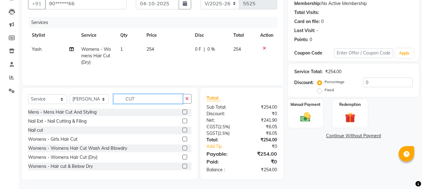
scroll to position [55, 0]
click at [182, 167] on label at bounding box center [184, 165] width 5 height 5
click at [182, 167] on input "checkbox" at bounding box center [184, 166] width 4 height 4
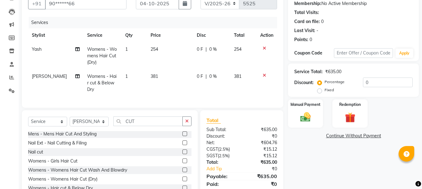
click at [263, 50] on icon at bounding box center [263, 48] width 3 height 4
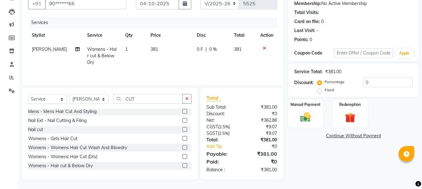
click at [150, 50] on span "381" at bounding box center [153, 49] width 7 height 6
click at [147, 50] on td "1" at bounding box center [133, 55] width 25 height 27
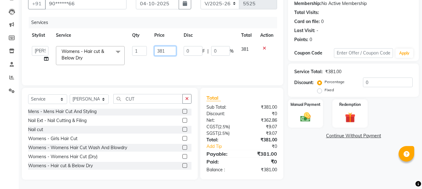
click at [158, 51] on input "381" at bounding box center [165, 51] width 22 height 10
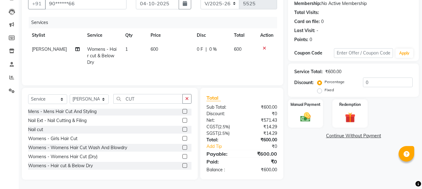
click at [169, 45] on td "600" at bounding box center [170, 55] width 46 height 27
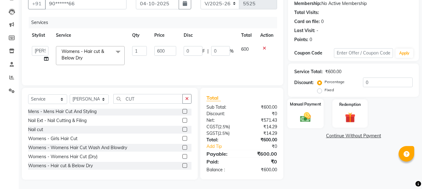
click at [319, 121] on div "Manual Payment" at bounding box center [305, 114] width 37 height 30
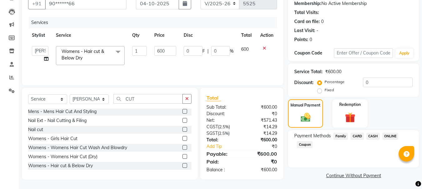
click at [374, 135] on span "CASH" at bounding box center [372, 136] width 13 height 7
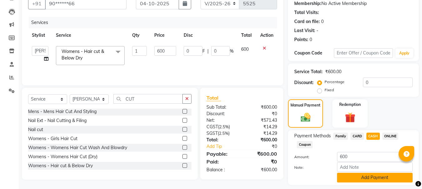
click at [368, 178] on button "Add Payment" at bounding box center [375, 178] width 76 height 10
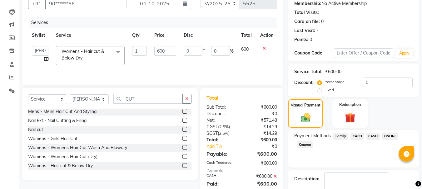
scroll to position [96, 0]
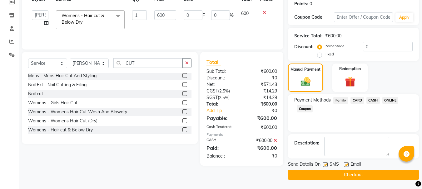
click at [357, 176] on button "Checkout" at bounding box center [353, 175] width 131 height 10
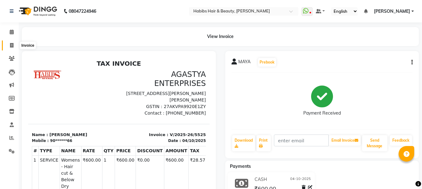
click at [14, 45] on span at bounding box center [11, 45] width 11 height 7
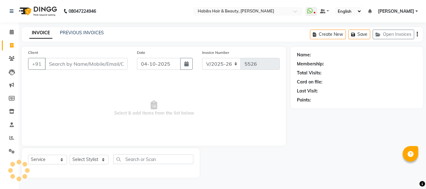
click at [72, 61] on input "Client" at bounding box center [86, 64] width 83 height 12
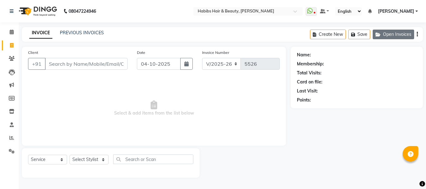
click at [386, 32] on button "Open Invoices" at bounding box center [393, 35] width 41 height 10
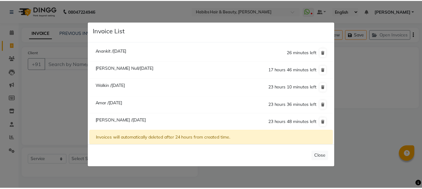
scroll to position [18, 0]
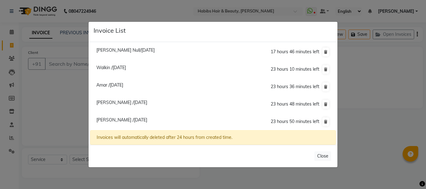
click at [125, 119] on span "[PERSON_NAME] /[DATE]" at bounding box center [121, 120] width 51 height 6
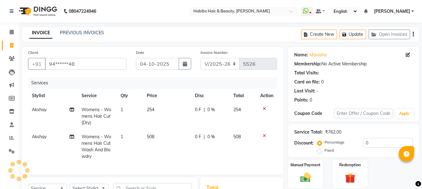
click at [155, 110] on td "254" at bounding box center [167, 116] width 48 height 27
click at [190, 94] on tr "Stylist Service Qty Price Disc Total Action" at bounding box center [152, 96] width 249 height 14
click at [262, 134] on icon at bounding box center [263, 136] width 3 height 4
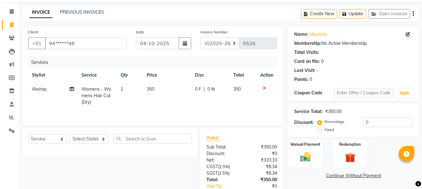
scroll to position [60, 0]
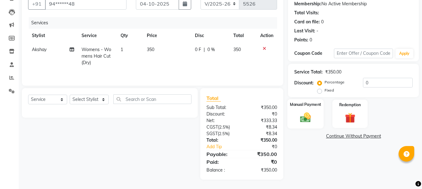
click at [311, 112] on img at bounding box center [304, 117] width 17 height 12
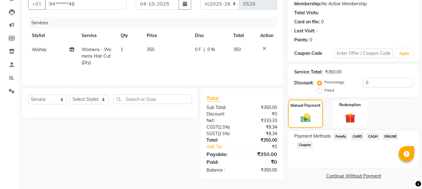
click at [374, 137] on span "CASH" at bounding box center [372, 136] width 13 height 7
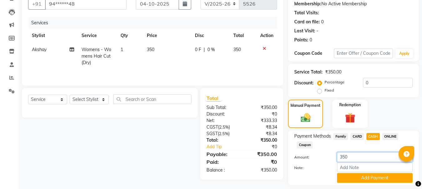
click at [344, 157] on input "350" at bounding box center [375, 158] width 76 height 10
click at [371, 178] on button "Add Payment" at bounding box center [375, 178] width 76 height 10
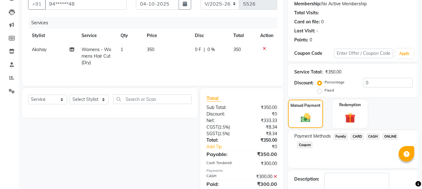
click at [392, 137] on span "ONLINE" at bounding box center [390, 136] width 16 height 7
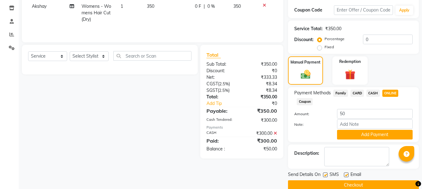
scroll to position [114, 0]
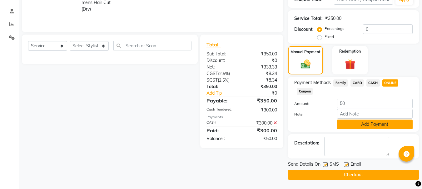
click at [383, 122] on button "Add Payment" at bounding box center [375, 125] width 76 height 10
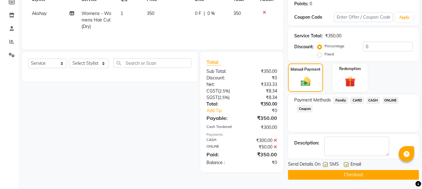
click at [350, 174] on button "Checkout" at bounding box center [353, 175] width 131 height 10
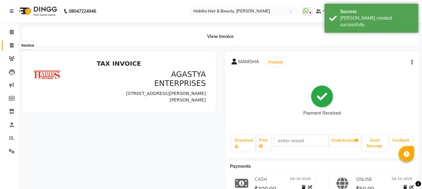
click at [10, 44] on icon at bounding box center [11, 45] width 3 height 5
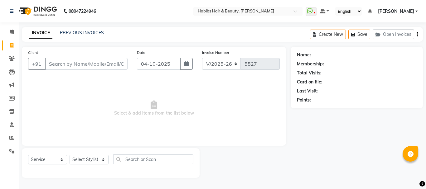
click at [83, 64] on input "Client" at bounding box center [86, 64] width 83 height 12
click at [86, 64] on input "Client" at bounding box center [86, 64] width 83 height 12
click at [85, 158] on select "Select Stylist Admin Akshay [PERSON_NAME] [PERSON_NAME] Pallavi [PERSON_NAME] […" at bounding box center [89, 160] width 39 height 10
click at [70, 155] on select "Select Stylist Admin Akshay [PERSON_NAME] [PERSON_NAME] Pallavi [PERSON_NAME] […" at bounding box center [89, 160] width 39 height 10
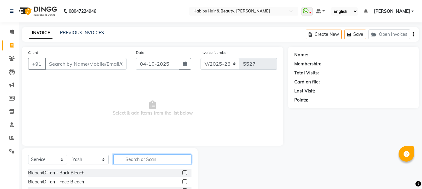
click at [132, 159] on input "text" at bounding box center [152, 160] width 78 height 10
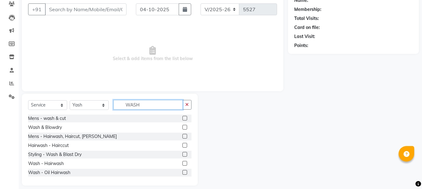
scroll to position [61, 0]
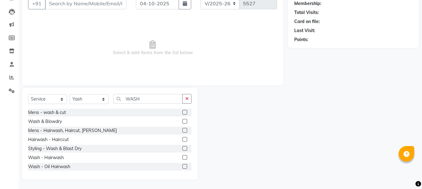
click at [182, 120] on label at bounding box center [184, 121] width 5 height 5
click at [182, 120] on input "checkbox" at bounding box center [184, 122] width 4 height 4
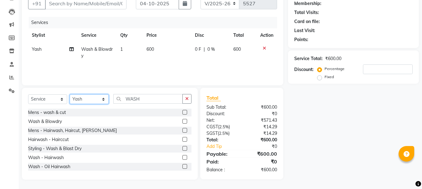
click at [94, 101] on select "Select Stylist Admin Akshay [PERSON_NAME] [PERSON_NAME] Pallavi [PERSON_NAME] […" at bounding box center [89, 100] width 39 height 10
click at [70, 95] on select "Select Stylist Admin Akshay [PERSON_NAME] [PERSON_NAME] Pallavi [PERSON_NAME] […" at bounding box center [89, 100] width 39 height 10
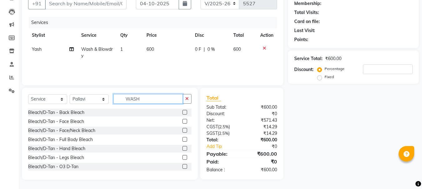
click at [128, 98] on input "WASH" at bounding box center [147, 99] width 69 height 10
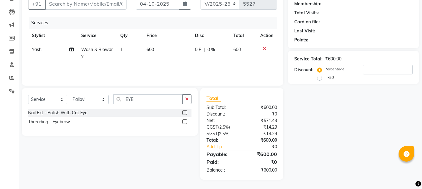
click at [185, 123] on label at bounding box center [184, 121] width 5 height 5
click at [185, 123] on input "checkbox" at bounding box center [184, 122] width 4 height 4
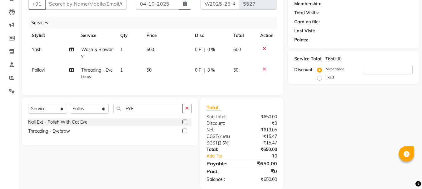
click at [152, 51] on span "600" at bounding box center [149, 50] width 7 height 6
click at [152, 51] on td "600" at bounding box center [167, 53] width 48 height 21
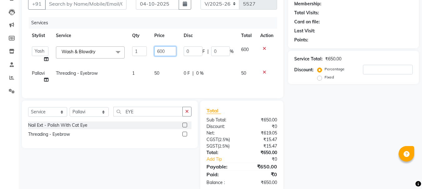
click at [157, 51] on input "600" at bounding box center [165, 51] width 22 height 10
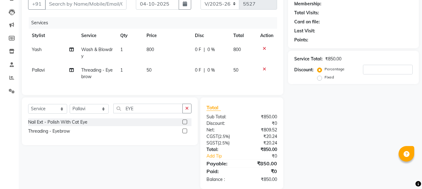
click at [172, 44] on td "800" at bounding box center [167, 53] width 48 height 21
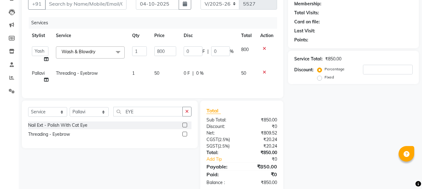
scroll to position [0, 0]
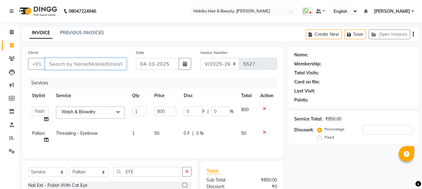
click at [119, 63] on input "Client" at bounding box center [85, 64] width 81 height 12
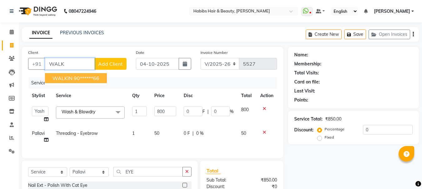
click at [93, 77] on ngb-highlight "90******66" at bounding box center [87, 78] width 26 height 6
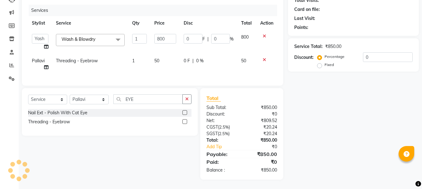
scroll to position [77, 0]
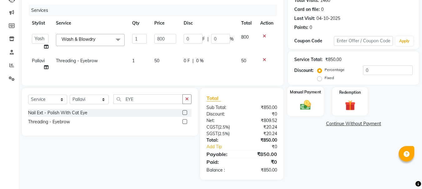
click at [318, 93] on div "Manual Payment" at bounding box center [305, 102] width 37 height 30
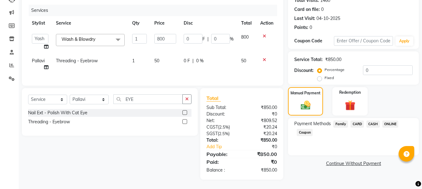
click at [387, 121] on span "ONLINE" at bounding box center [390, 124] width 16 height 7
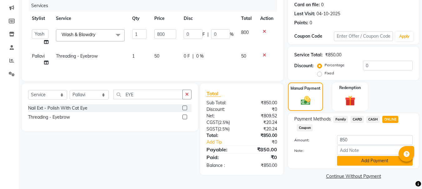
click at [368, 162] on button "Add Payment" at bounding box center [375, 161] width 76 height 10
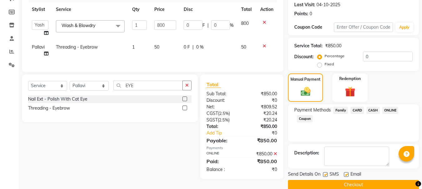
scroll to position [96, 0]
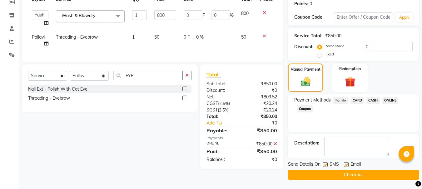
click at [350, 175] on button "Checkout" at bounding box center [353, 175] width 131 height 10
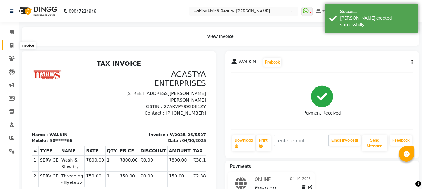
click at [11, 44] on icon at bounding box center [11, 45] width 3 height 5
